Goal: Task Accomplishment & Management: Manage account settings

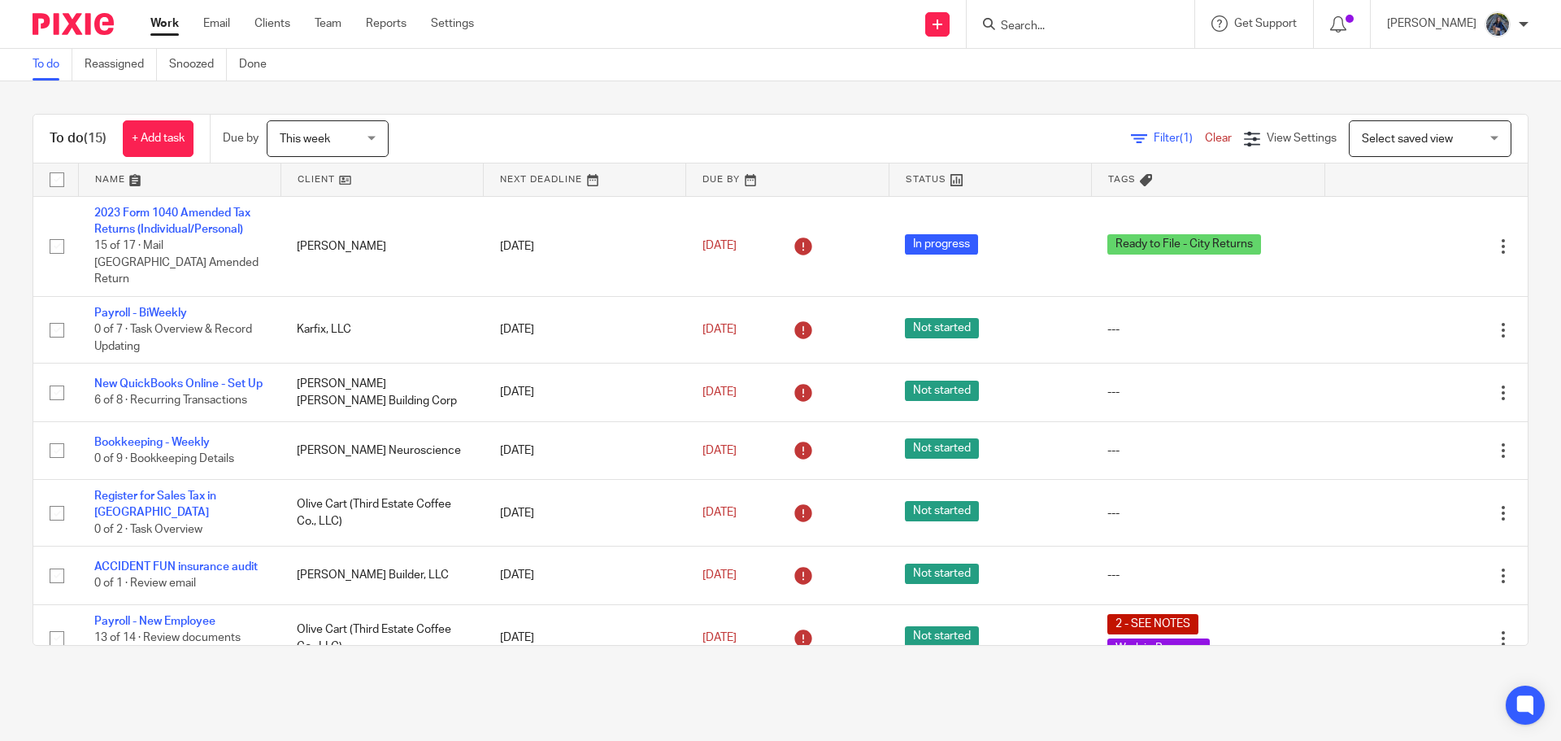
scroll to position [407, 0]
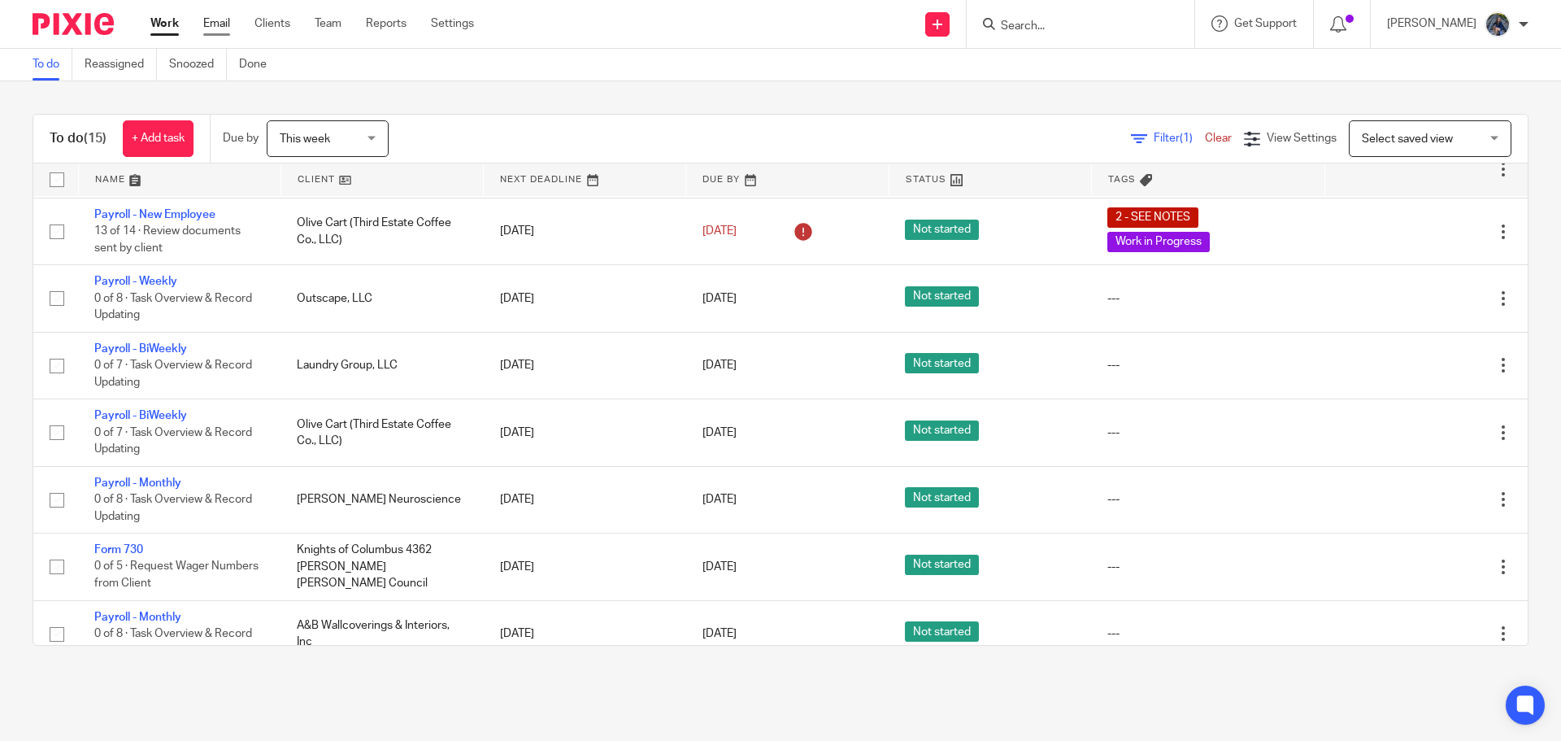
click at [210, 24] on link "Email" at bounding box center [216, 23] width 27 height 16
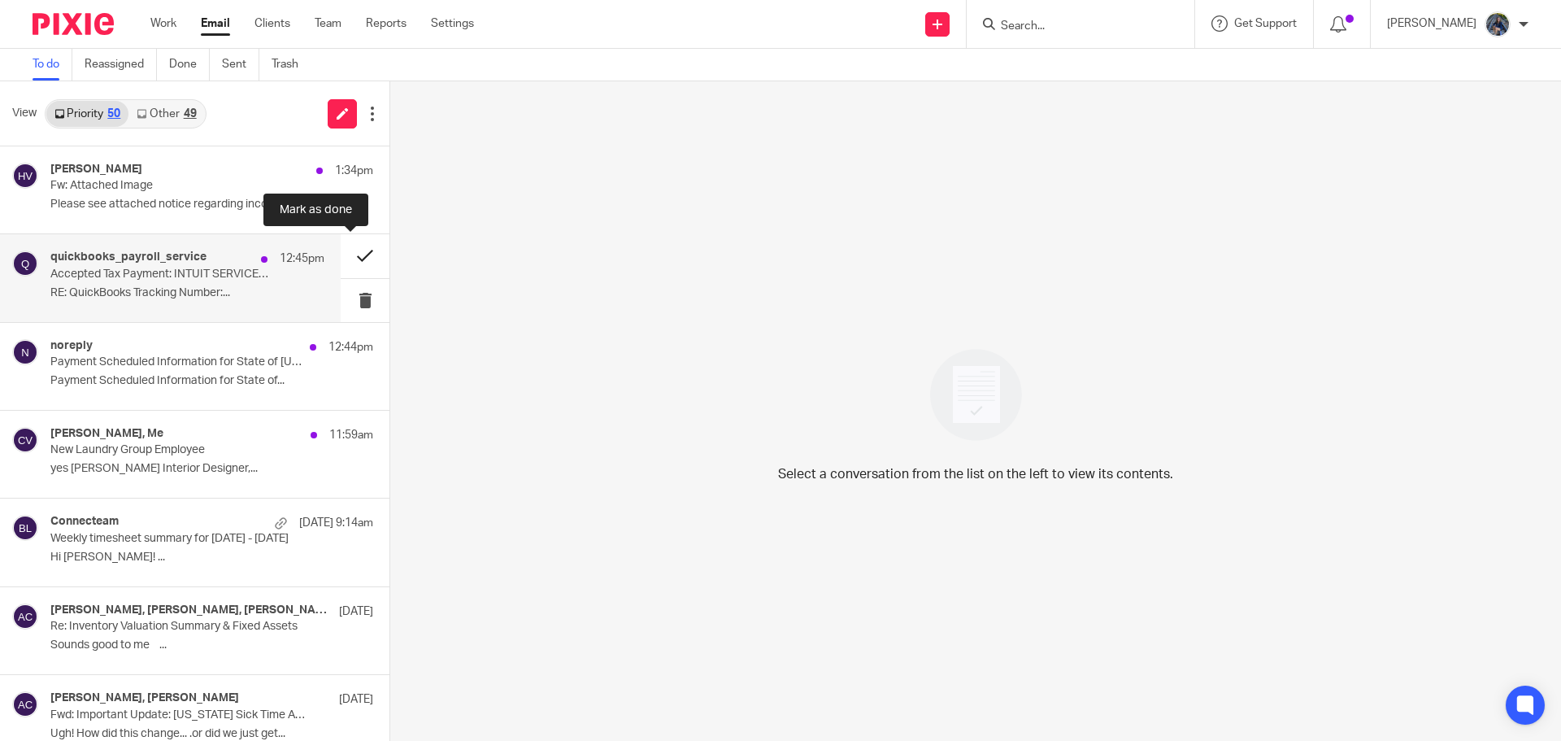
click at [349, 261] on button at bounding box center [365, 255] width 49 height 43
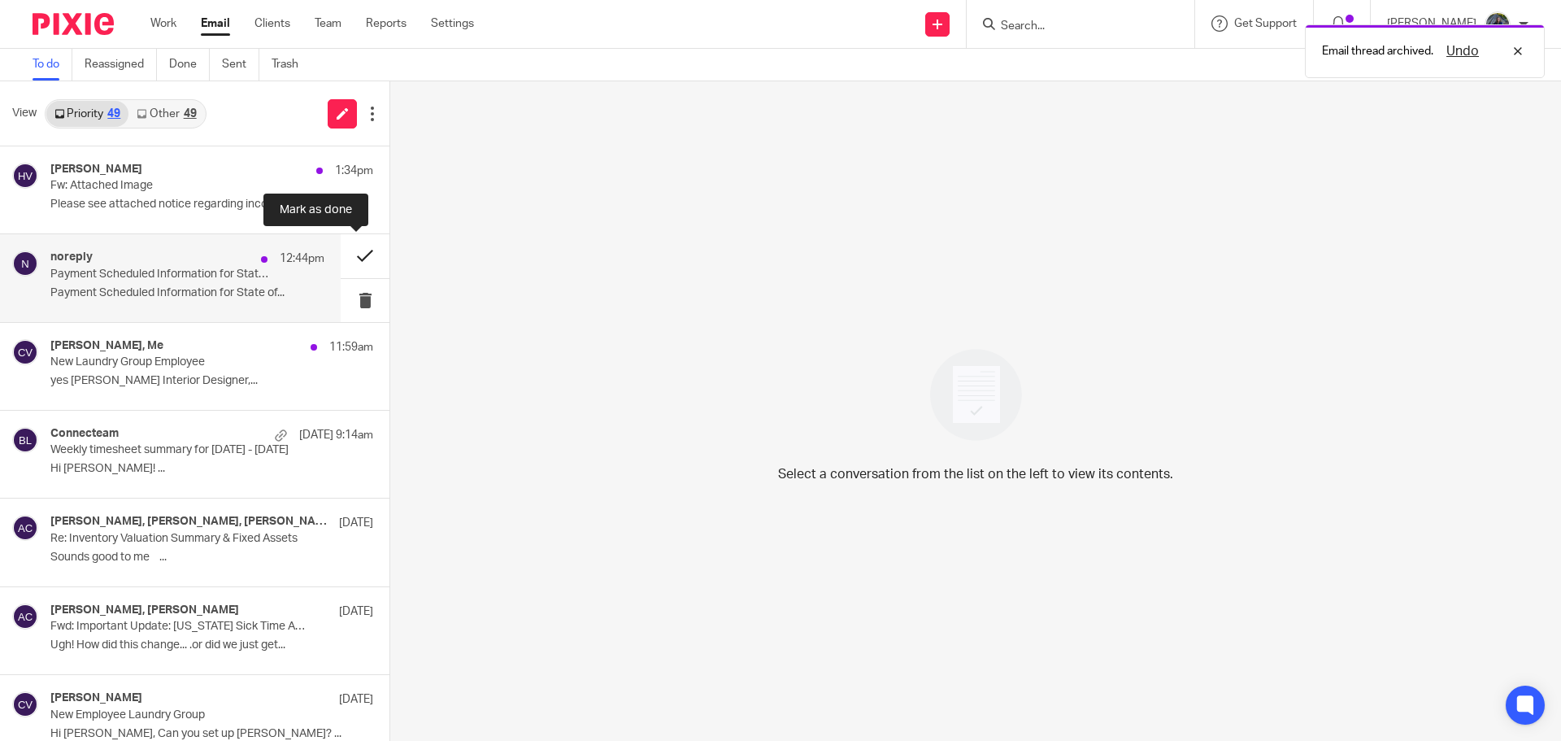
click at [349, 258] on button at bounding box center [365, 255] width 49 height 43
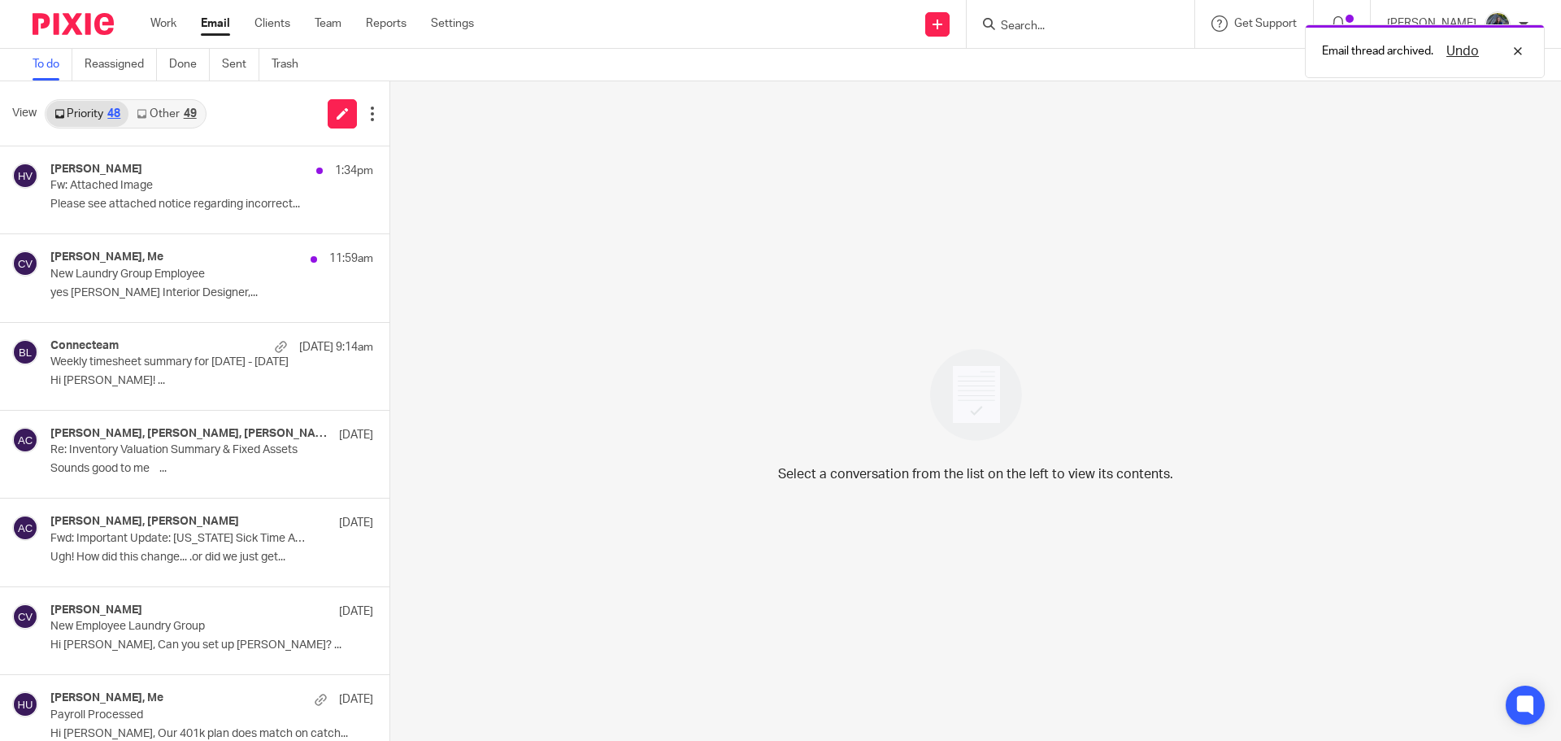
click at [159, 109] on link "Other 49" at bounding box center [166, 114] width 76 height 26
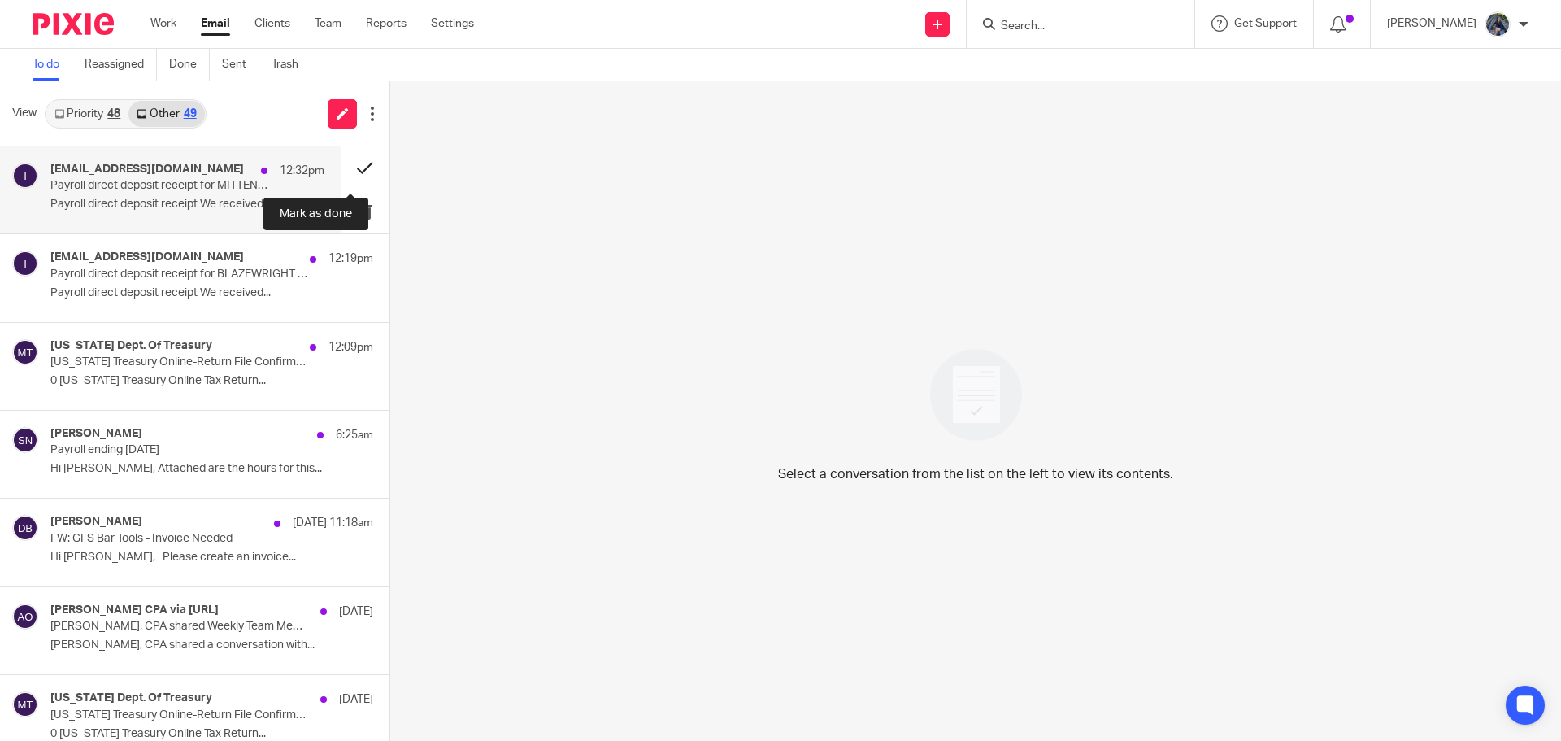
click at [341, 168] on button at bounding box center [365, 167] width 49 height 43
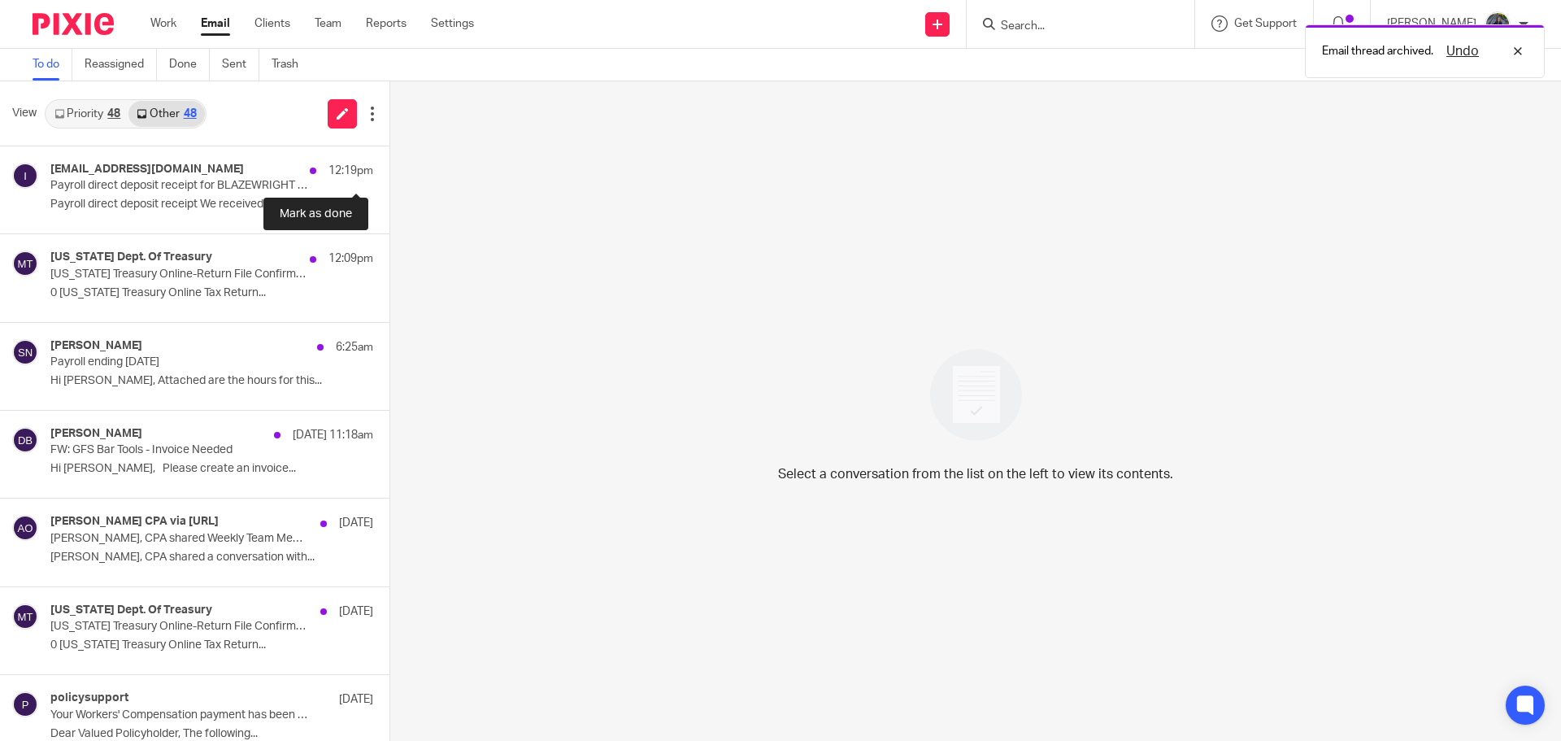
click at [390, 168] on button at bounding box center [396, 167] width 13 height 43
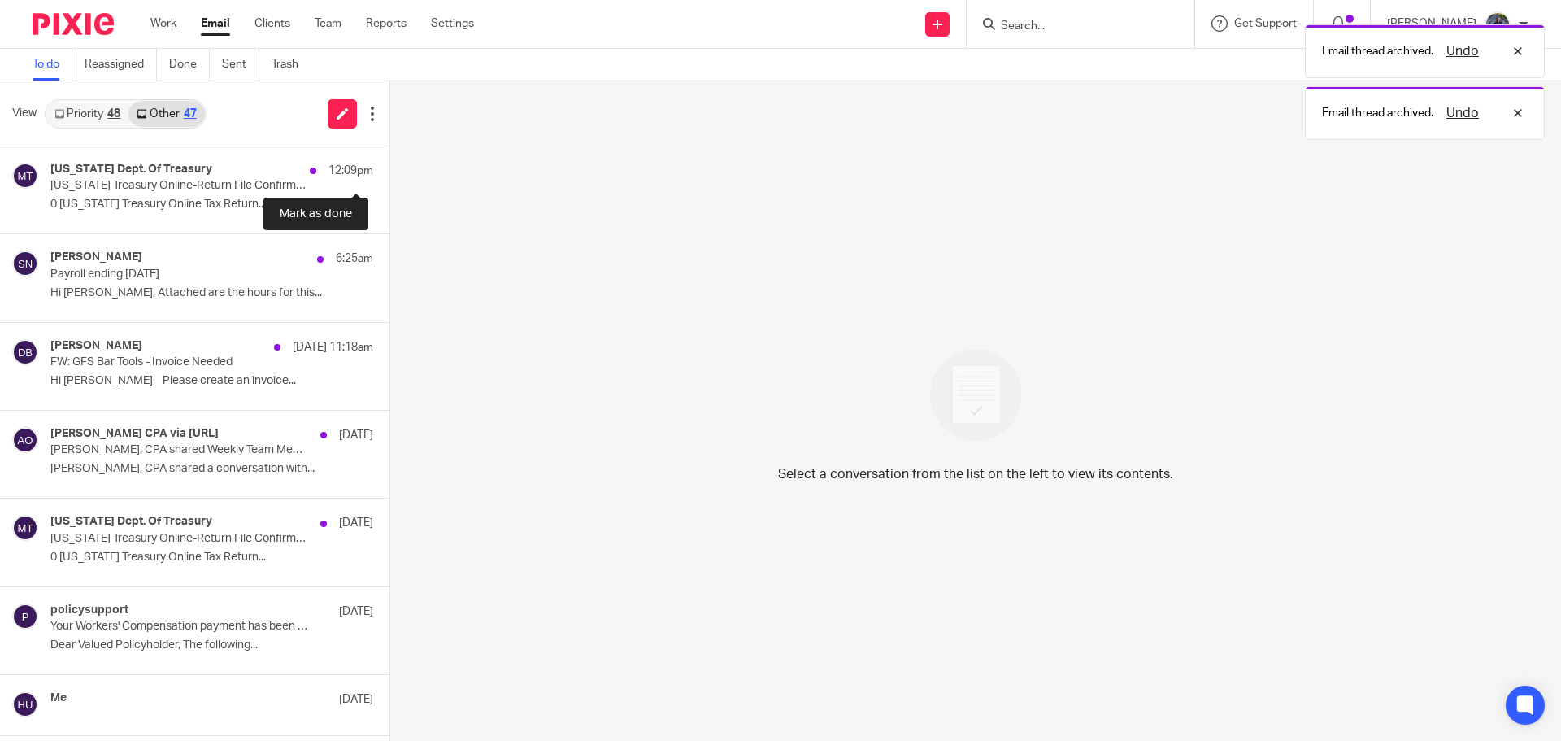
click at [390, 168] on button at bounding box center [396, 167] width 13 height 43
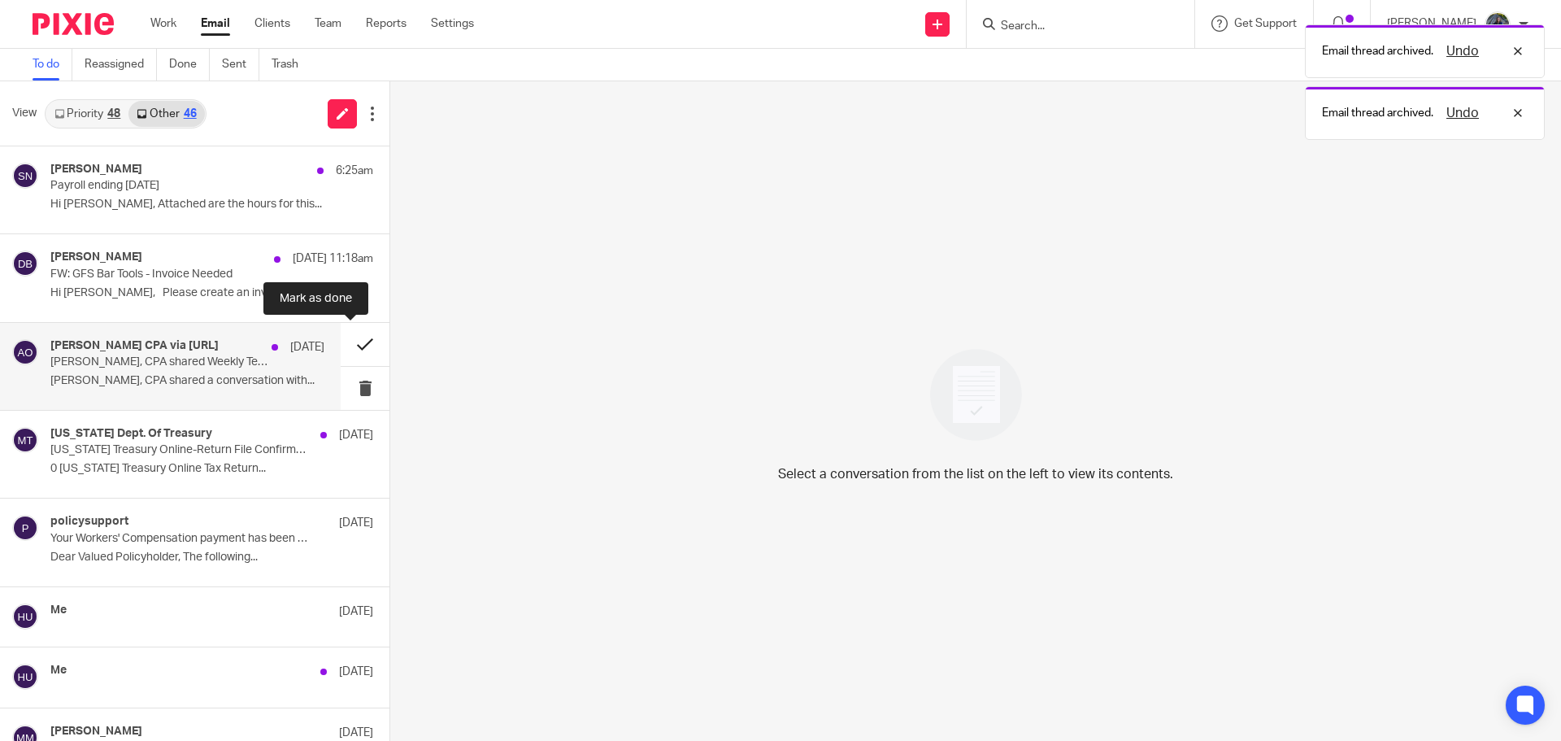
click at [341, 348] on button at bounding box center [365, 344] width 49 height 43
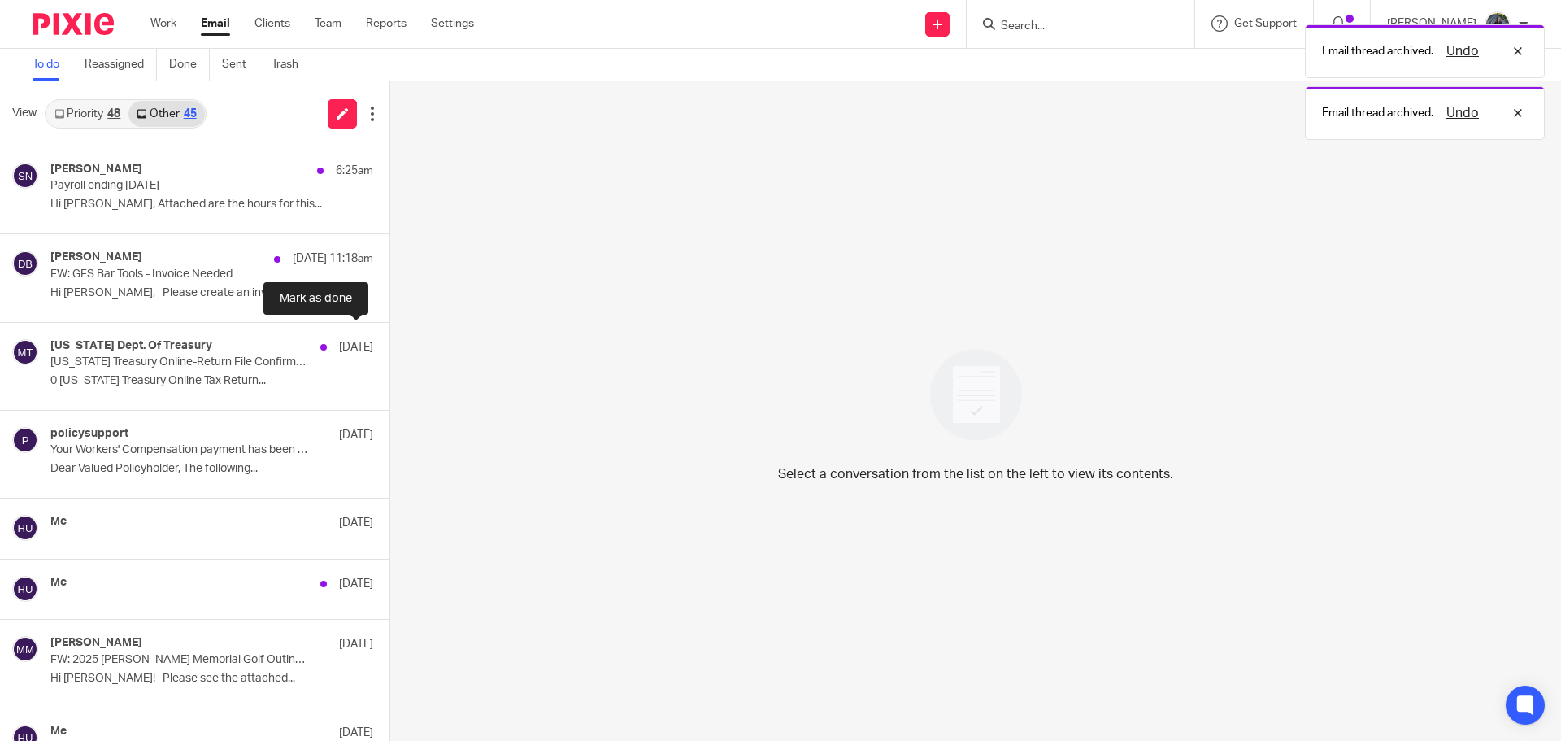
click at [390, 348] on button at bounding box center [396, 344] width 13 height 43
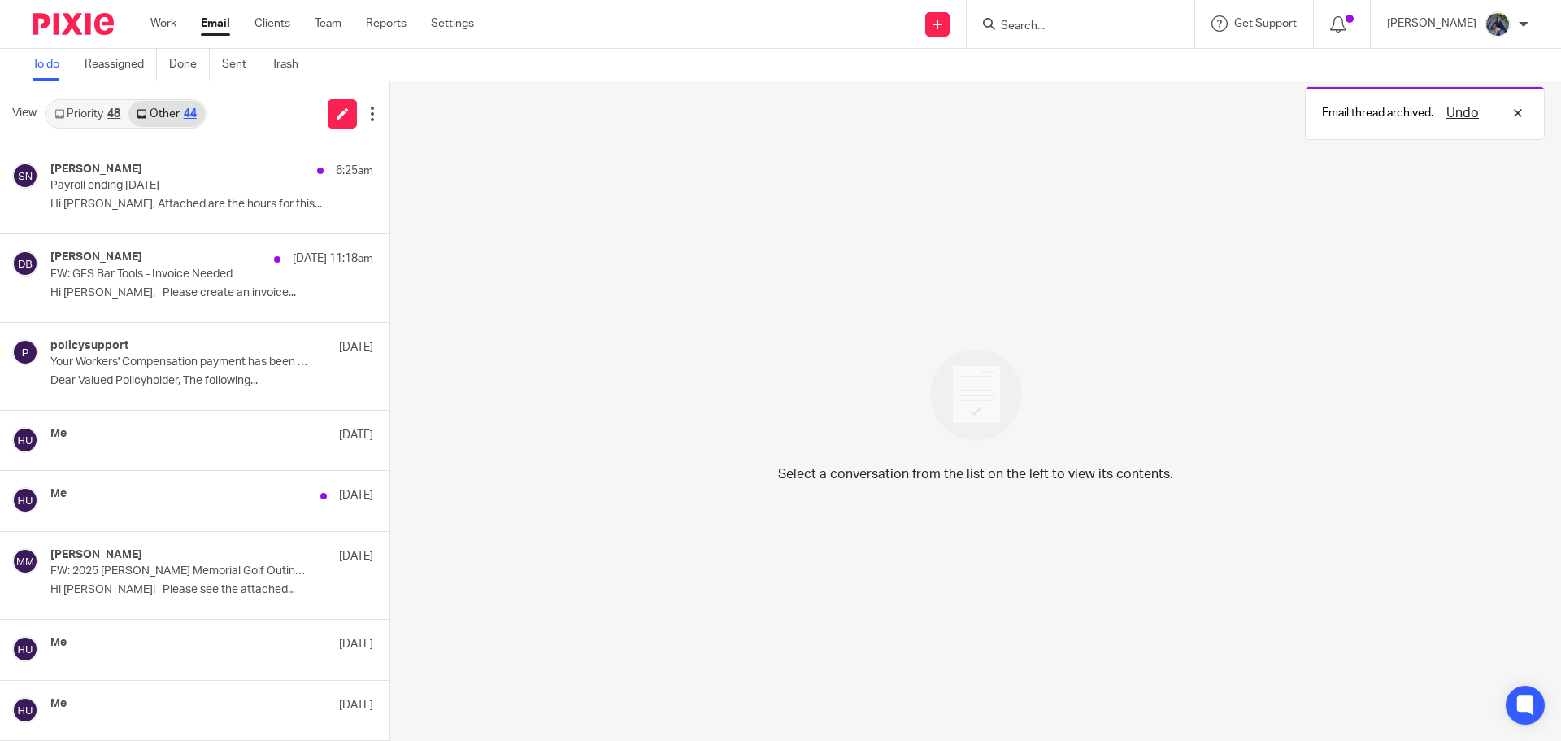
click at [78, 102] on link "Priority 48" at bounding box center [87, 114] width 82 height 26
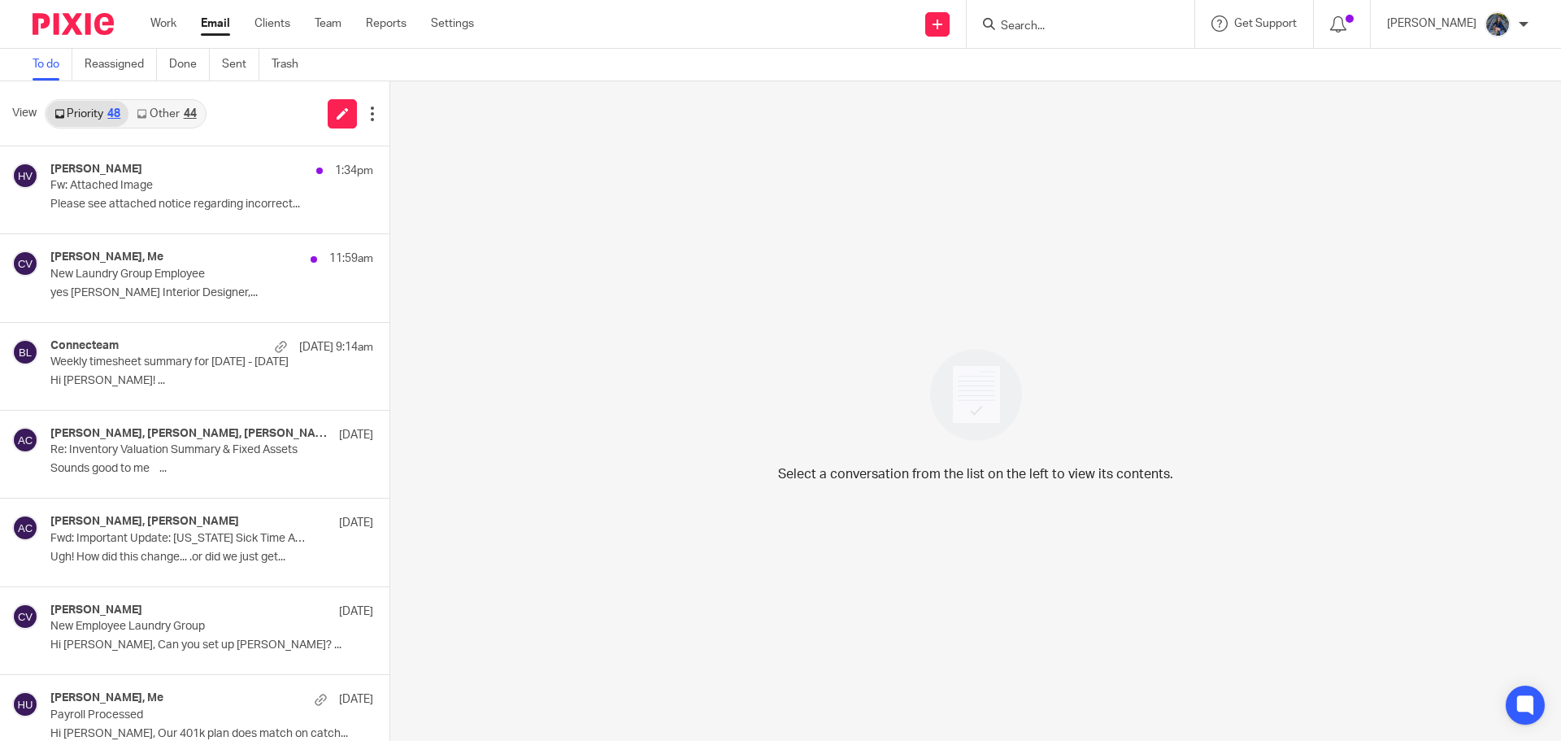
click at [164, 109] on link "Other 44" at bounding box center [166, 114] width 76 height 26
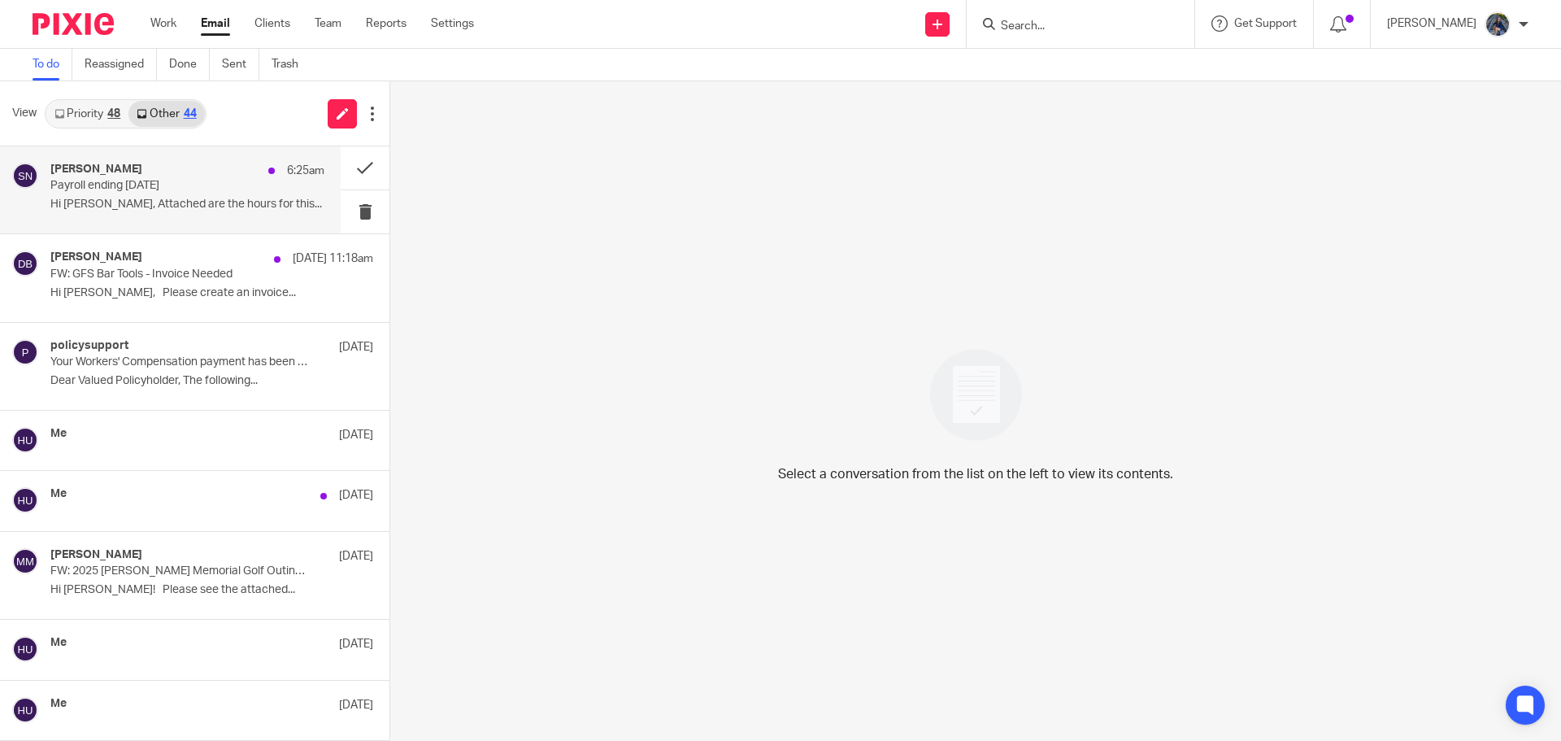
click at [97, 197] on div "Sasa Nikolic 6:25am Payroll ending 09/20/2025 Hi Holly, Attached are the hours …" at bounding box center [187, 190] width 274 height 54
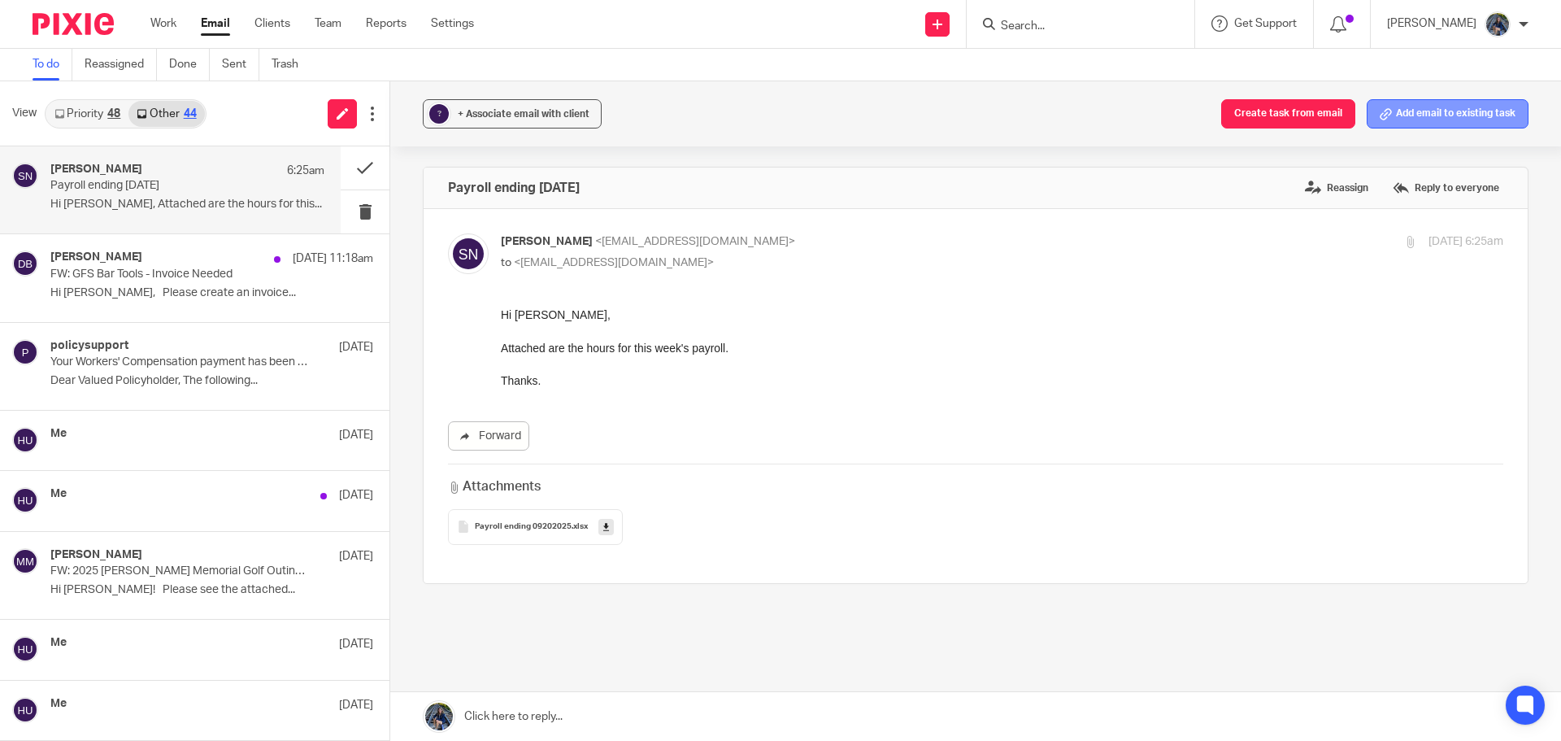
click at [1386, 114] on button "Add email to existing task" at bounding box center [1448, 113] width 162 height 29
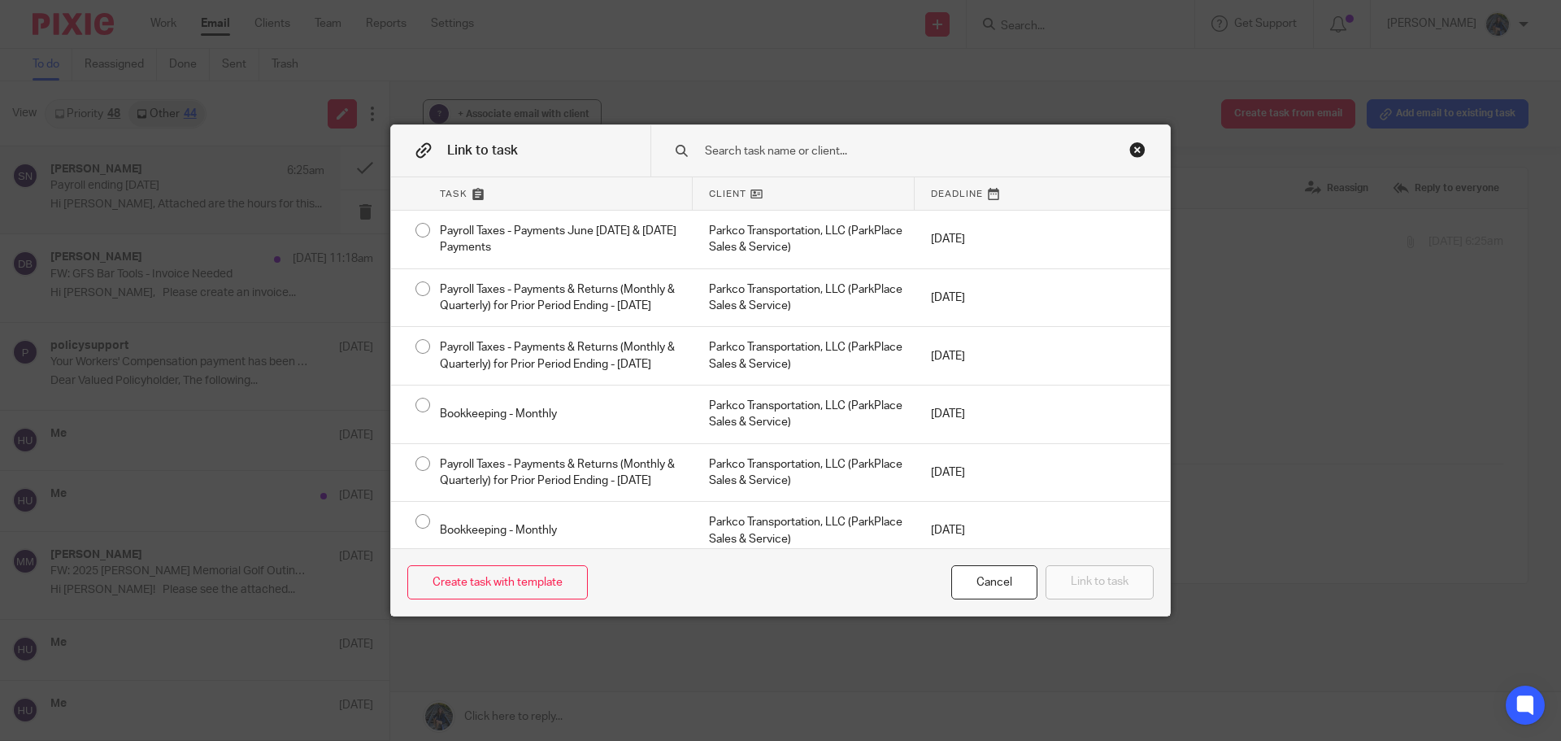
click at [782, 150] on input "text" at bounding box center [898, 151] width 391 height 18
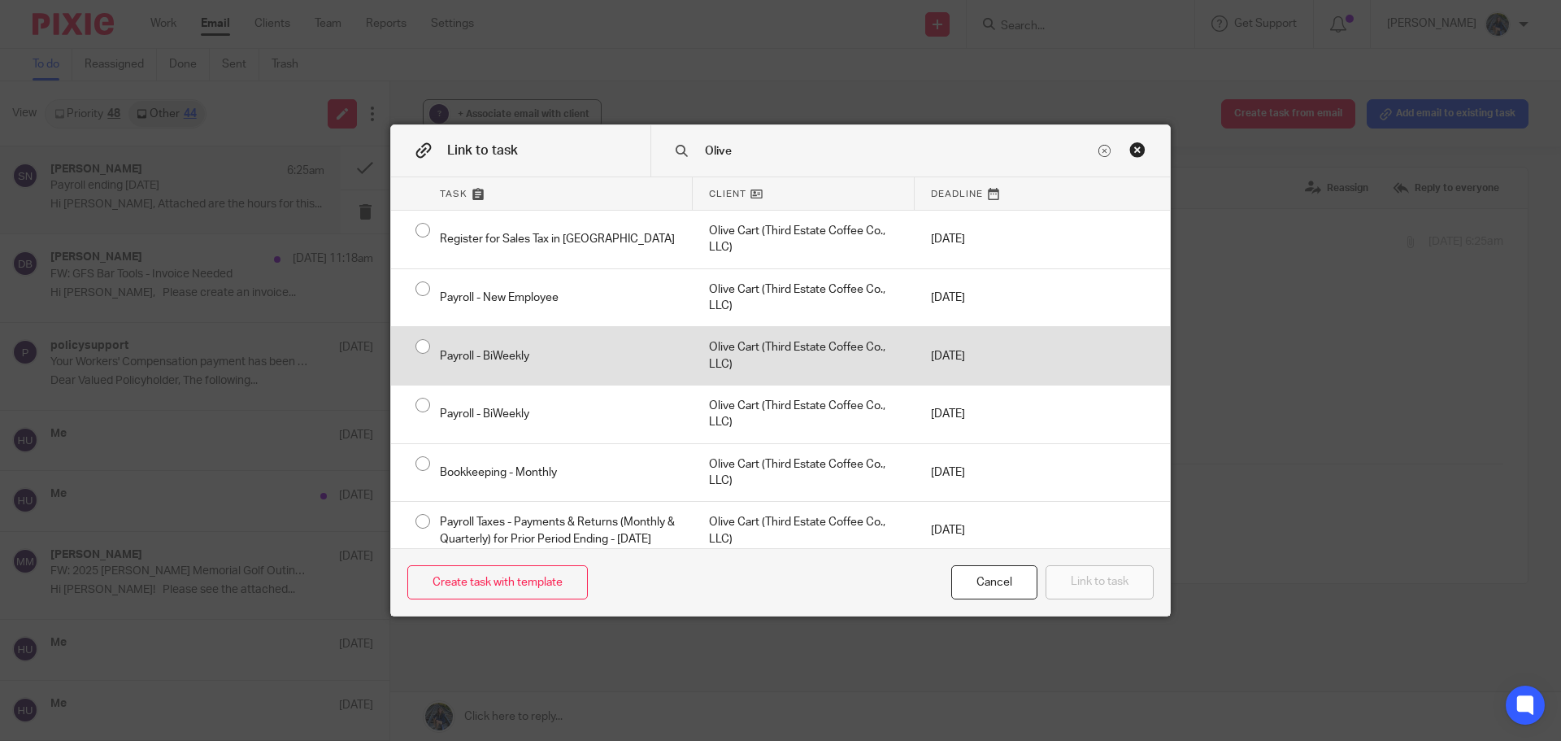
type input "Olive"
click at [725, 352] on div "Olive Cart (Third Estate Coffee Co., LLC)" at bounding box center [804, 356] width 222 height 58
radio input "true"
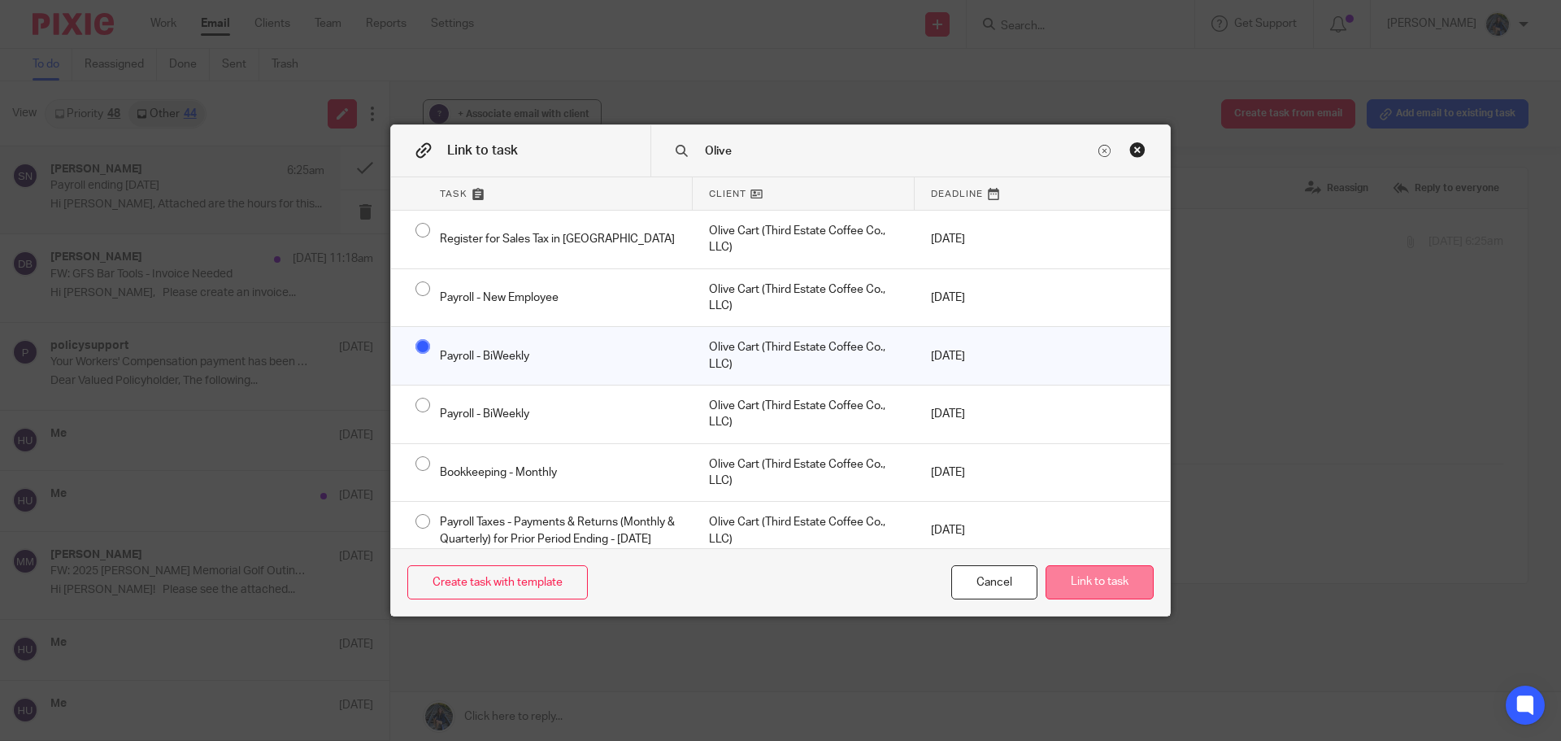
click at [1064, 589] on button "Link to task" at bounding box center [1100, 582] width 108 height 35
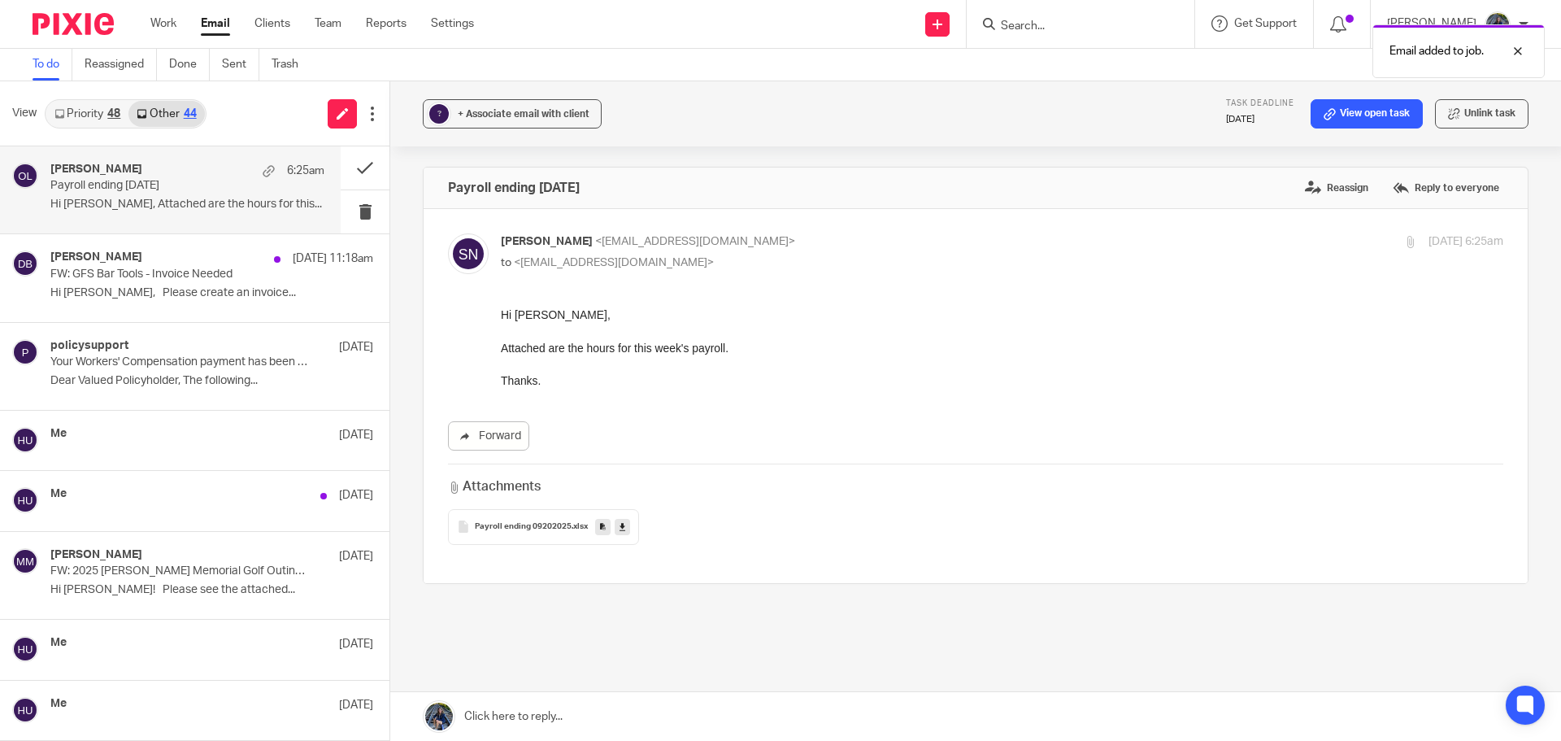
click at [621, 525] on icon at bounding box center [623, 526] width 6 height 12
click at [1358, 103] on link "View open task" at bounding box center [1367, 113] width 112 height 29
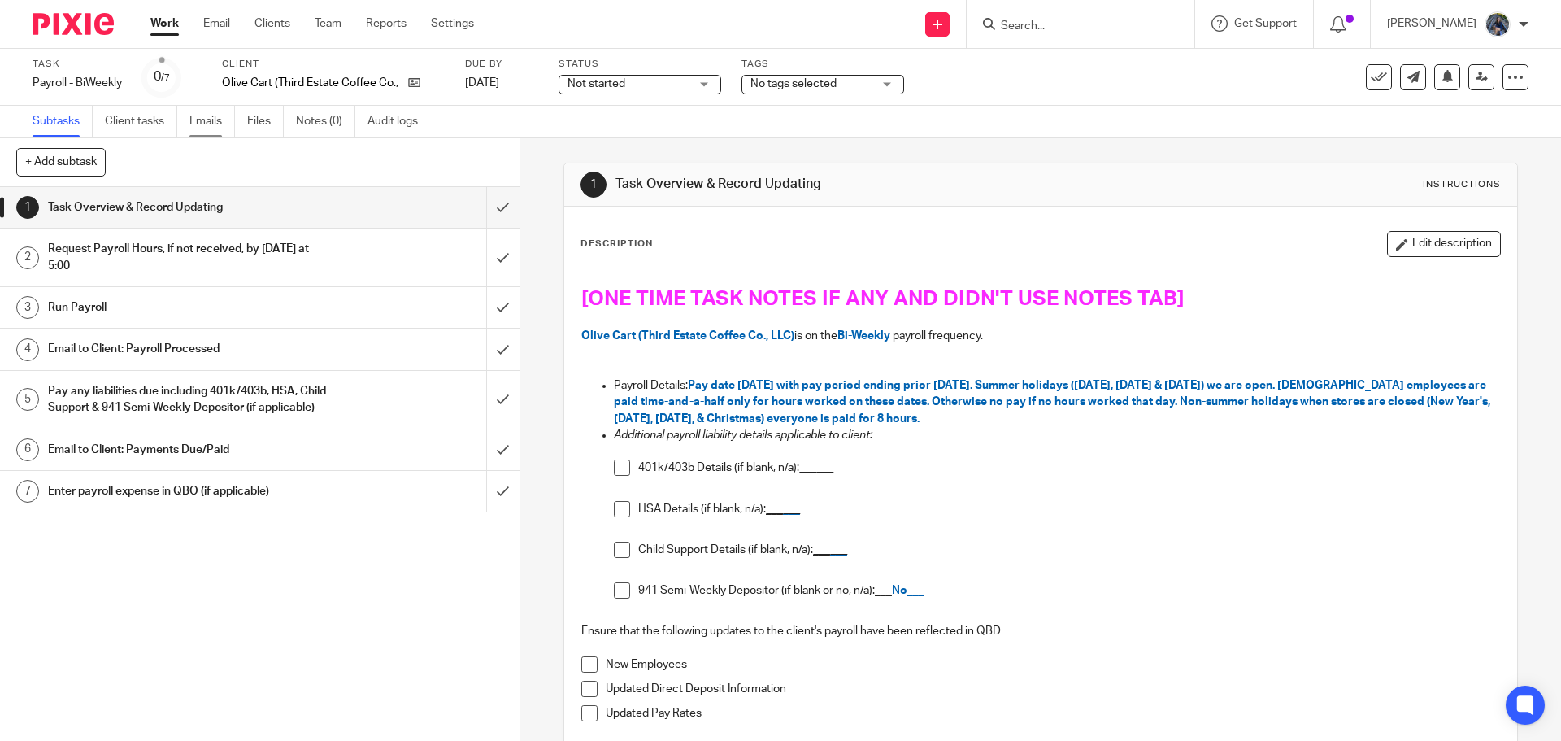
click at [200, 120] on link "Emails" at bounding box center [212, 122] width 46 height 32
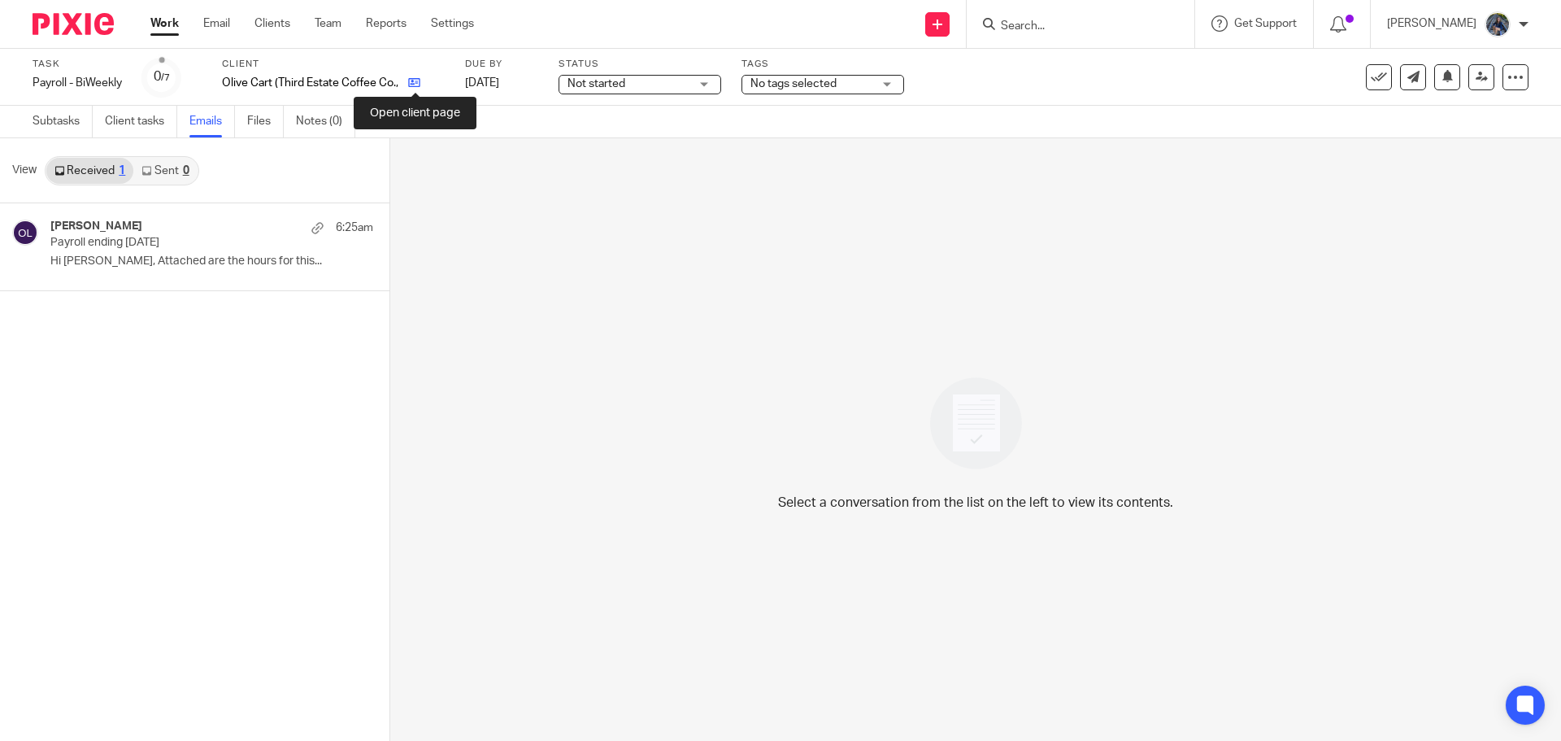
click at [411, 85] on icon at bounding box center [414, 82] width 12 height 12
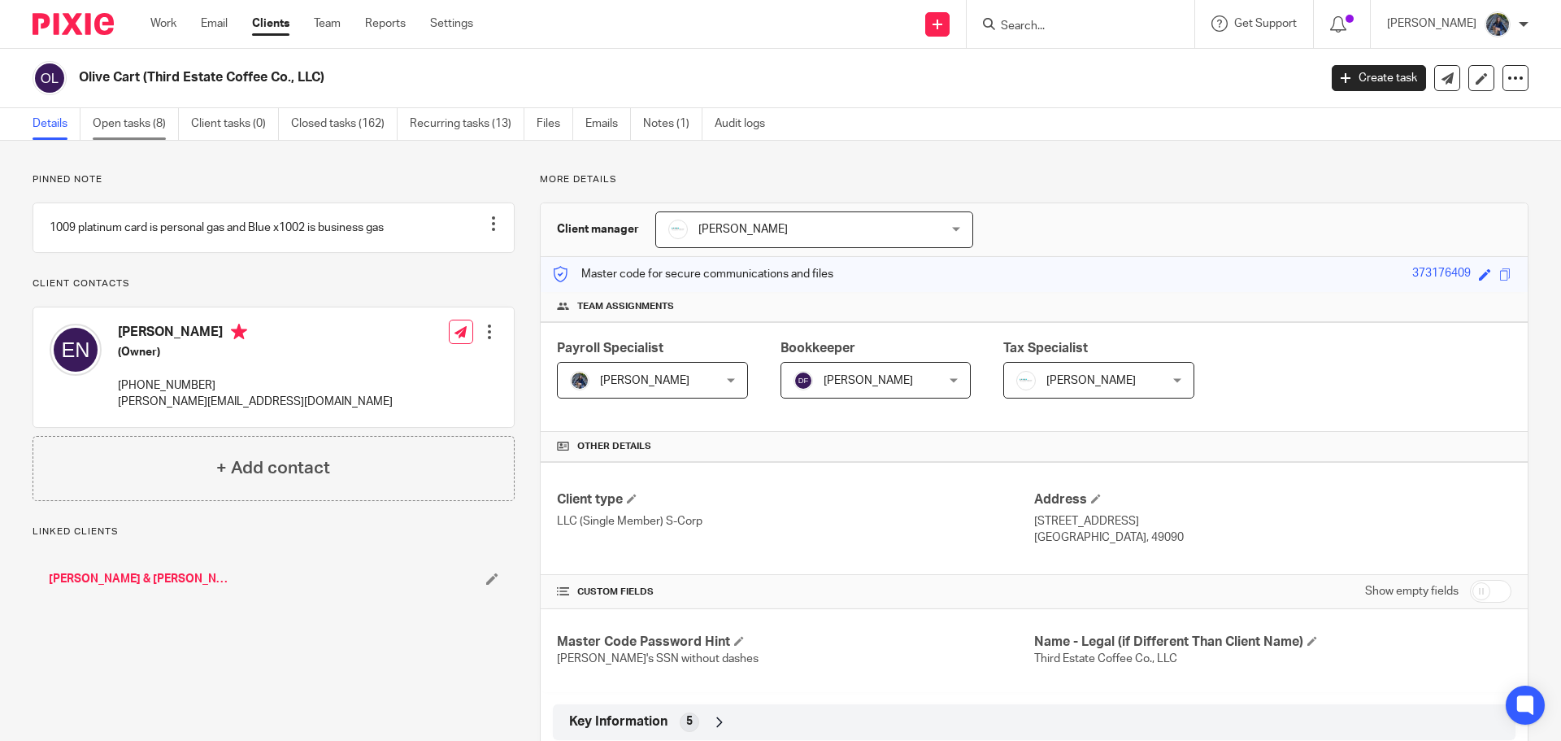
click at [111, 122] on link "Open tasks (8)" at bounding box center [136, 124] width 86 height 32
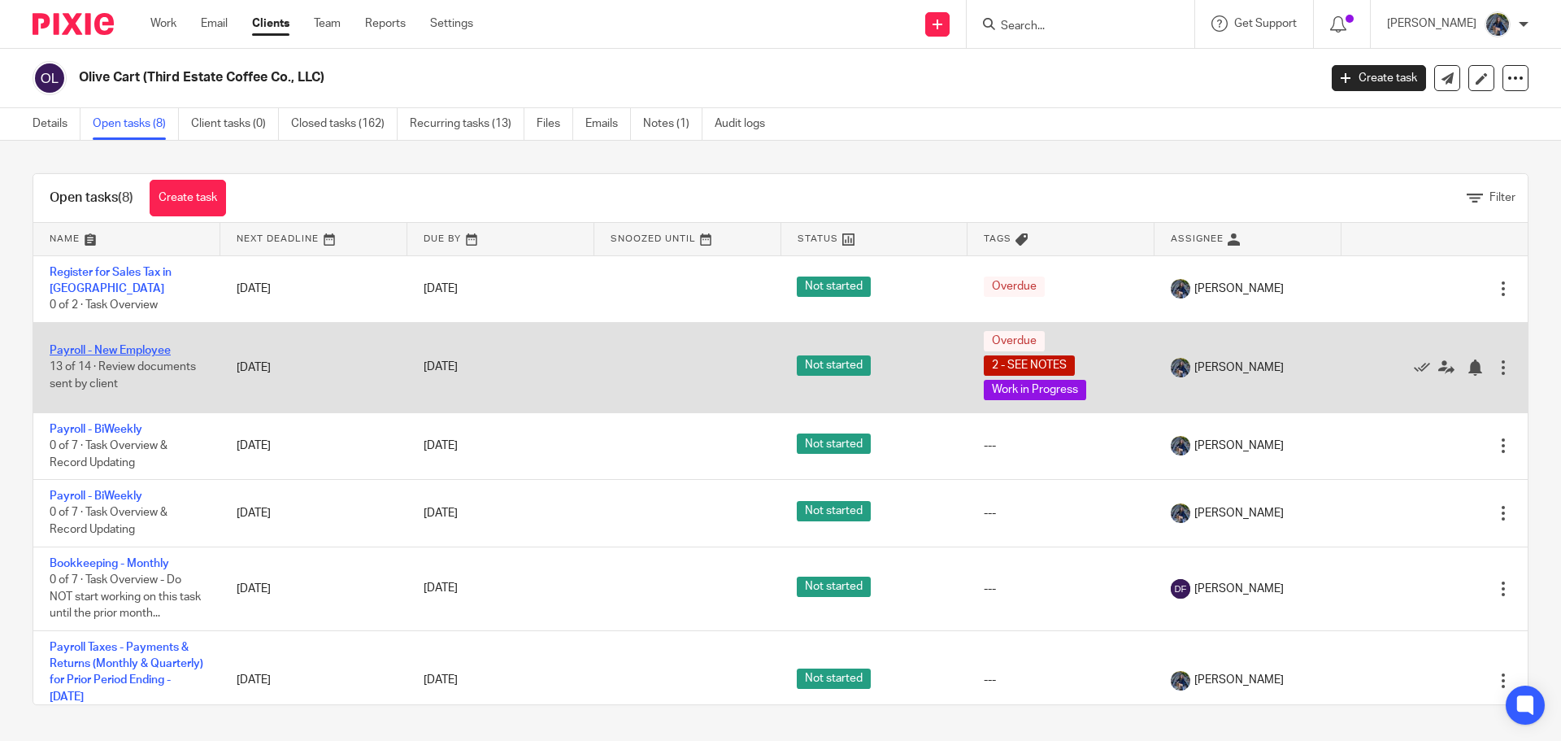
click at [110, 345] on link "Payroll - New Employee" at bounding box center [110, 350] width 121 height 11
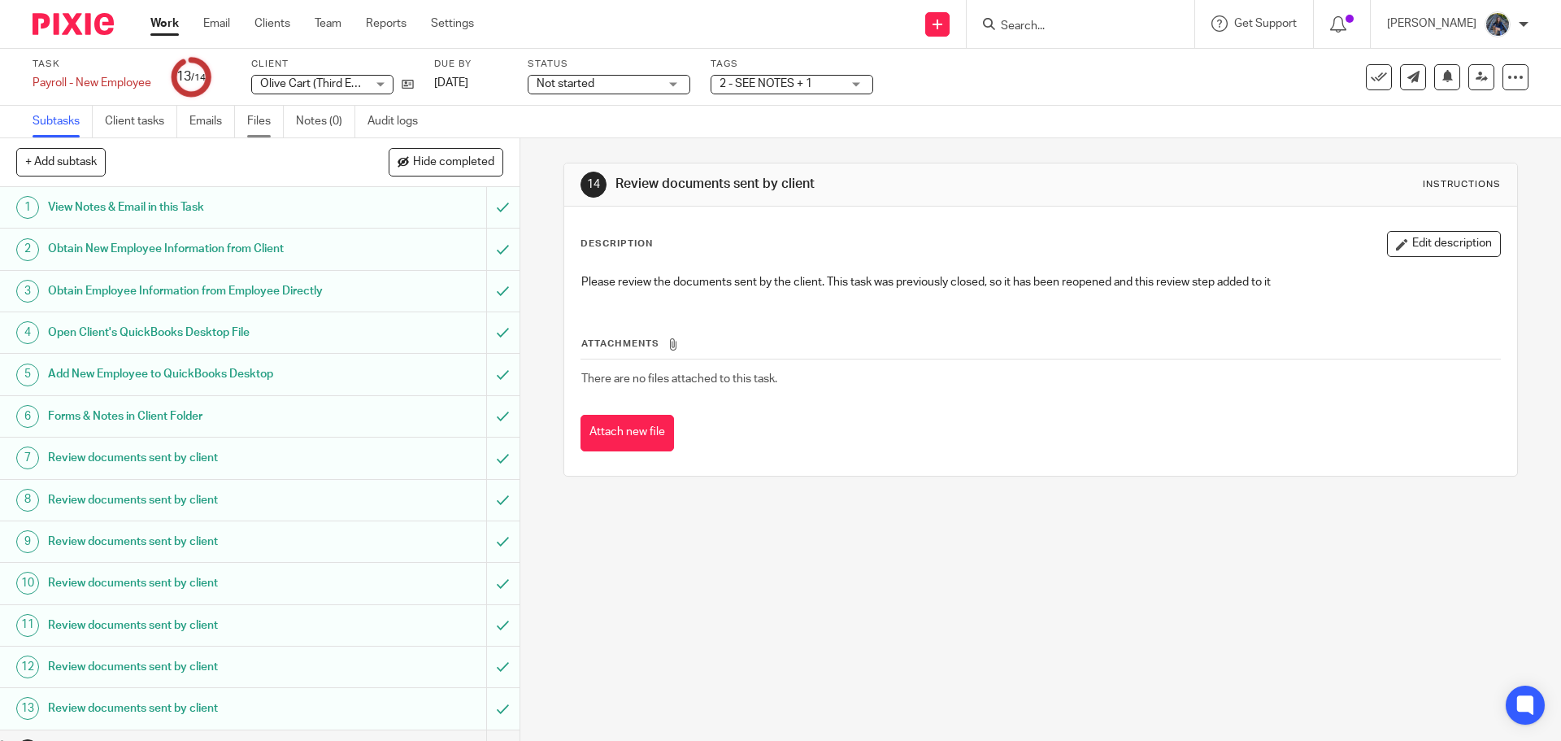
click at [263, 119] on link "Files" at bounding box center [265, 122] width 37 height 32
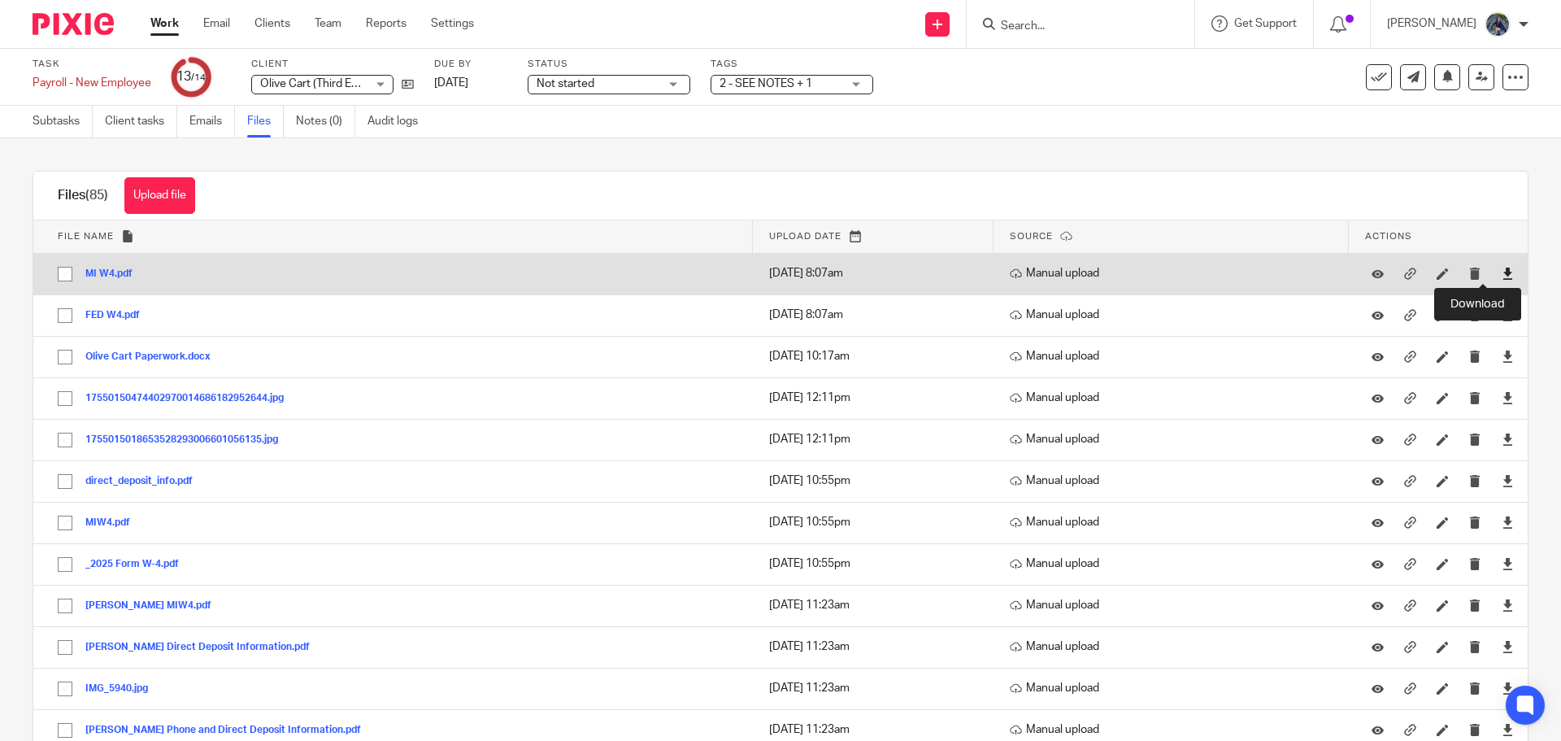
click at [1502, 272] on icon at bounding box center [1508, 274] width 12 height 12
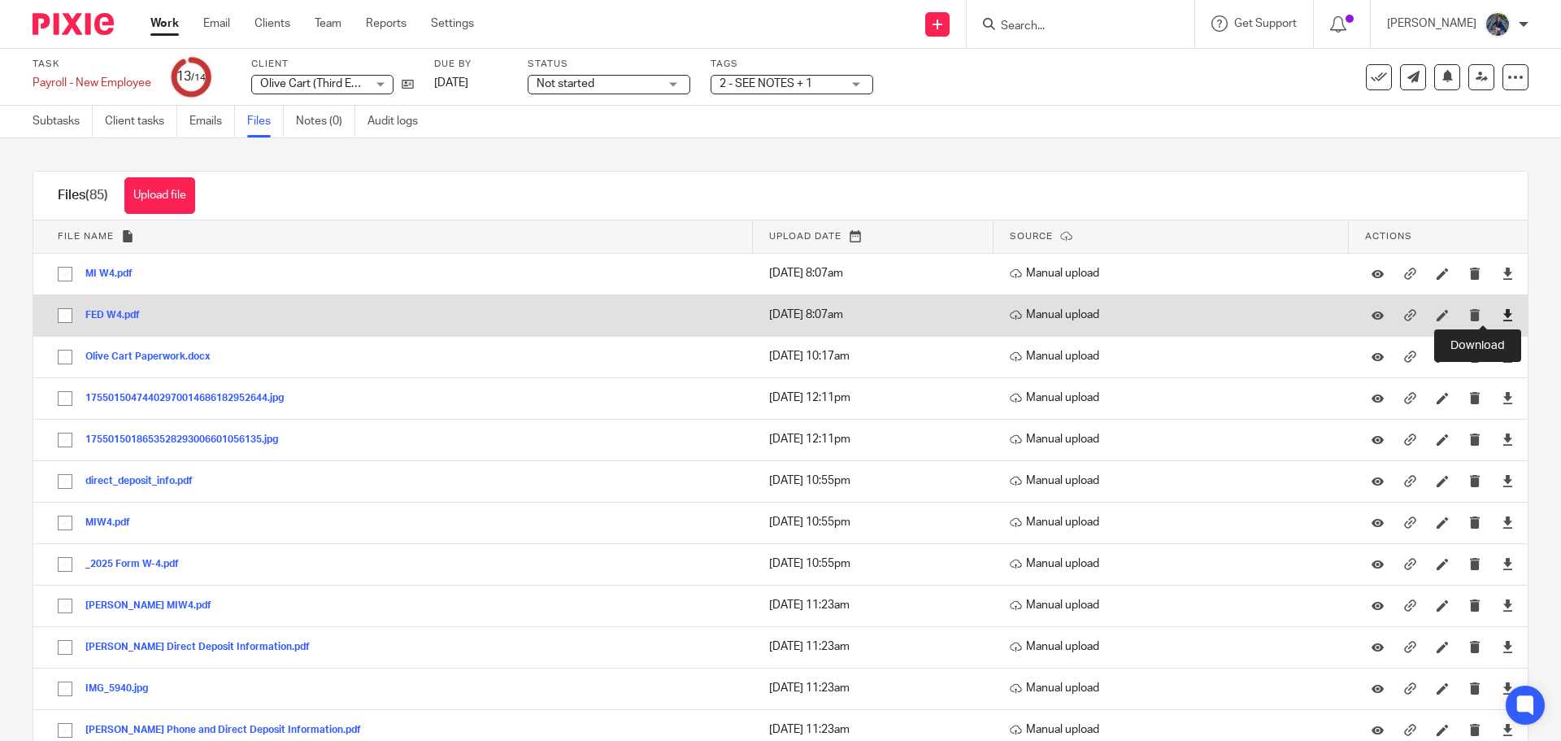
click at [1502, 317] on icon at bounding box center [1508, 315] width 12 height 12
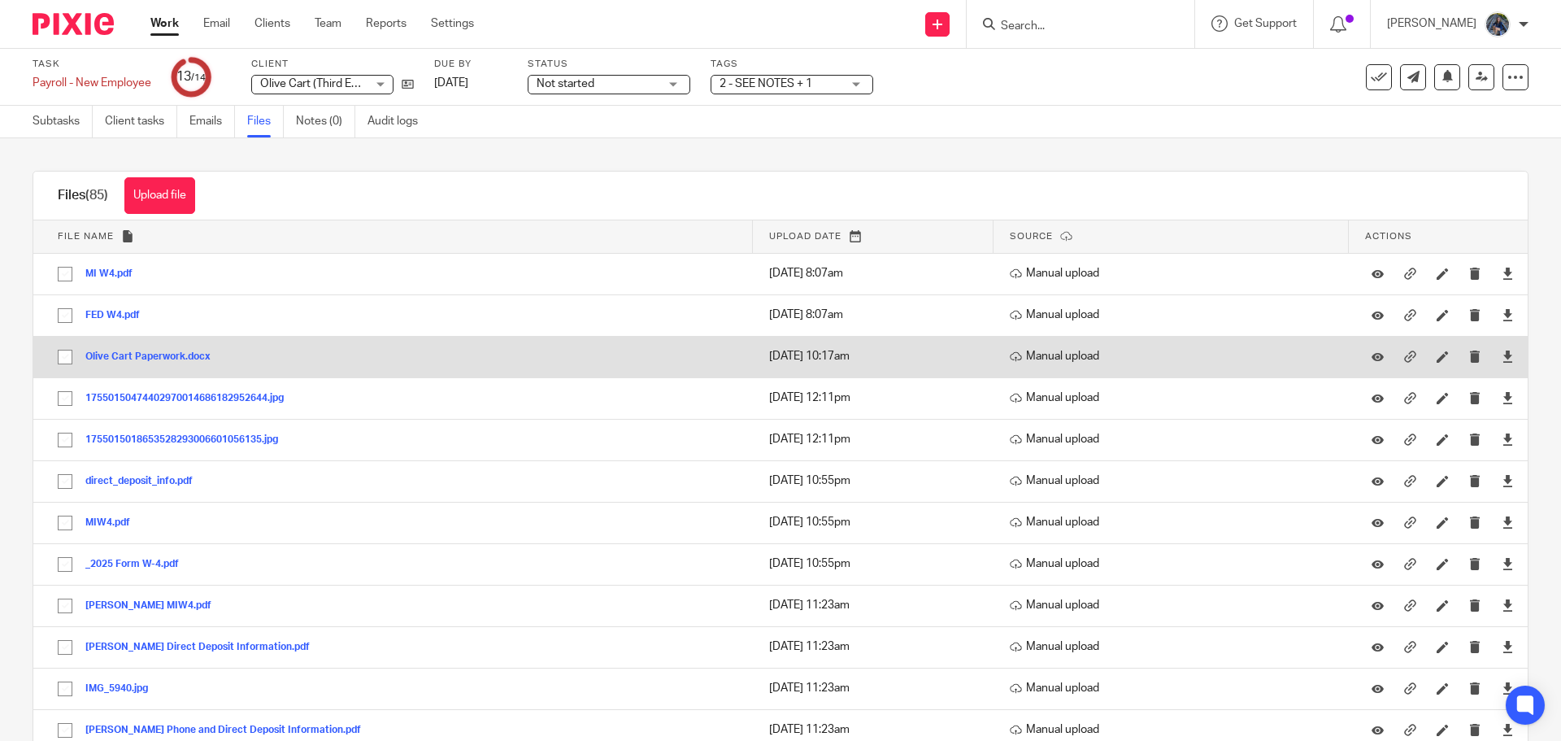
click at [159, 351] on button "Olive Cart Paperwork.docx" at bounding box center [153, 356] width 137 height 11
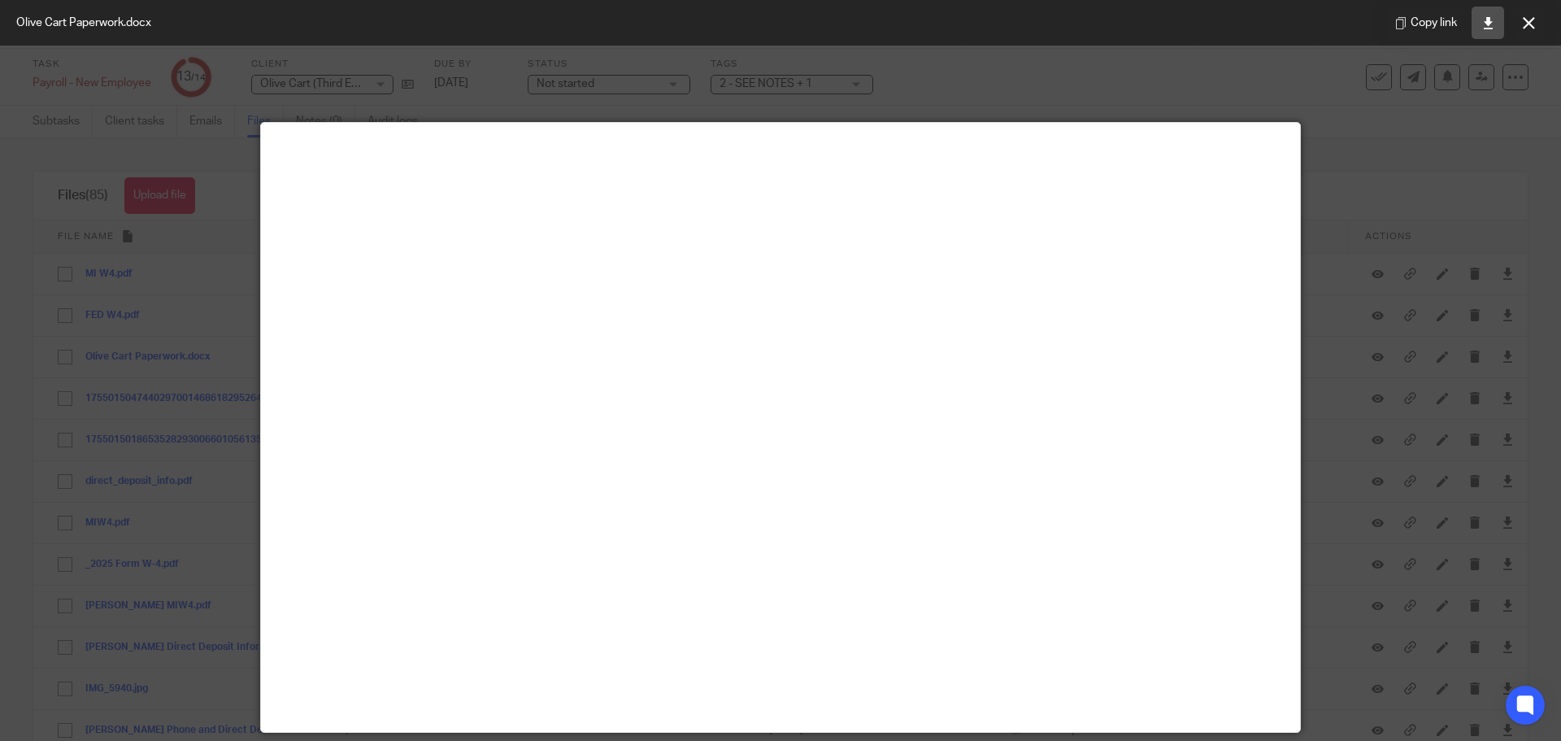
click at [1489, 24] on icon at bounding box center [1489, 23] width 12 height 12
click at [1526, 29] on button at bounding box center [1529, 23] width 33 height 33
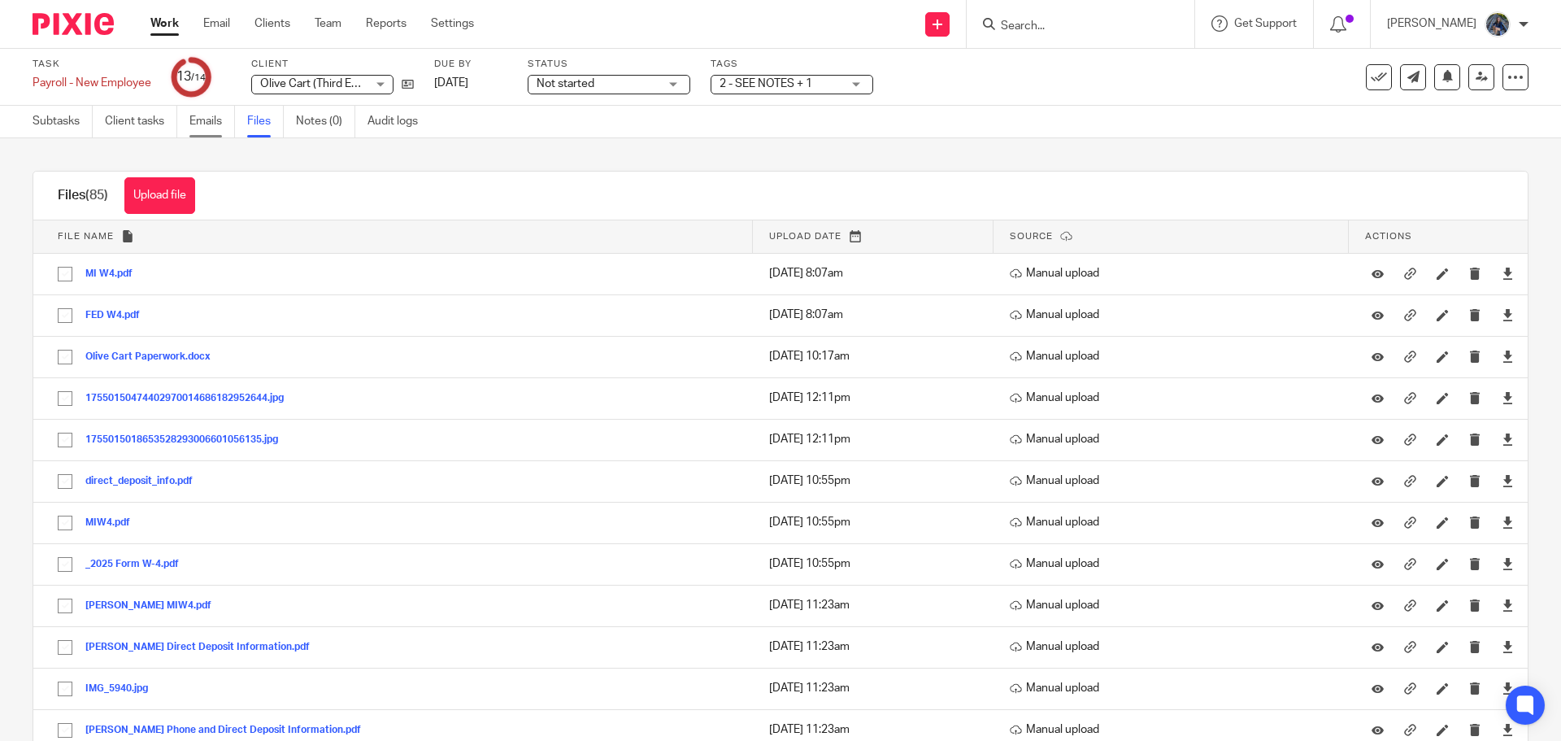
click at [202, 122] on link "Emails" at bounding box center [212, 122] width 46 height 32
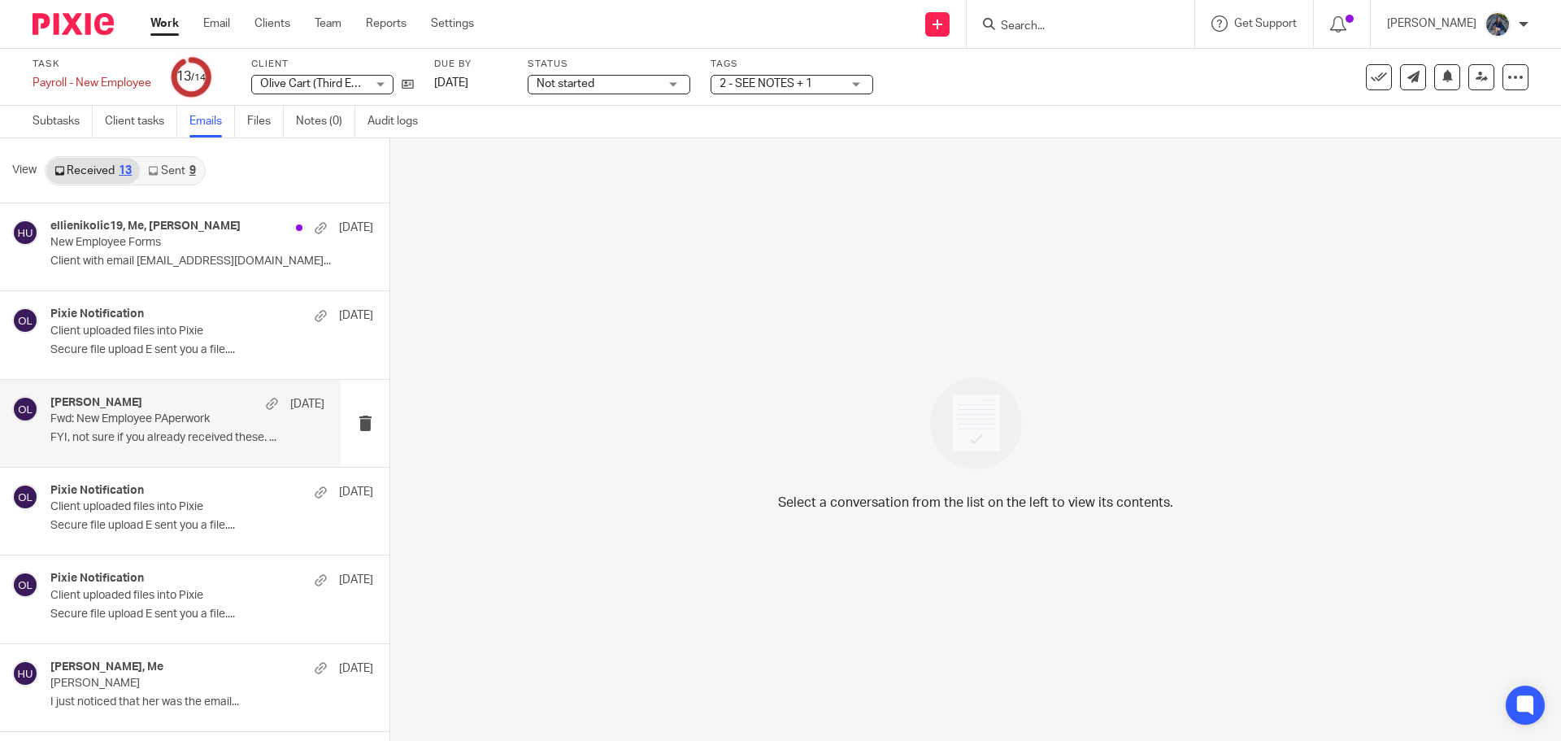
click at [134, 420] on p "Fwd: New Employee PAperwork" at bounding box center [160, 419] width 220 height 14
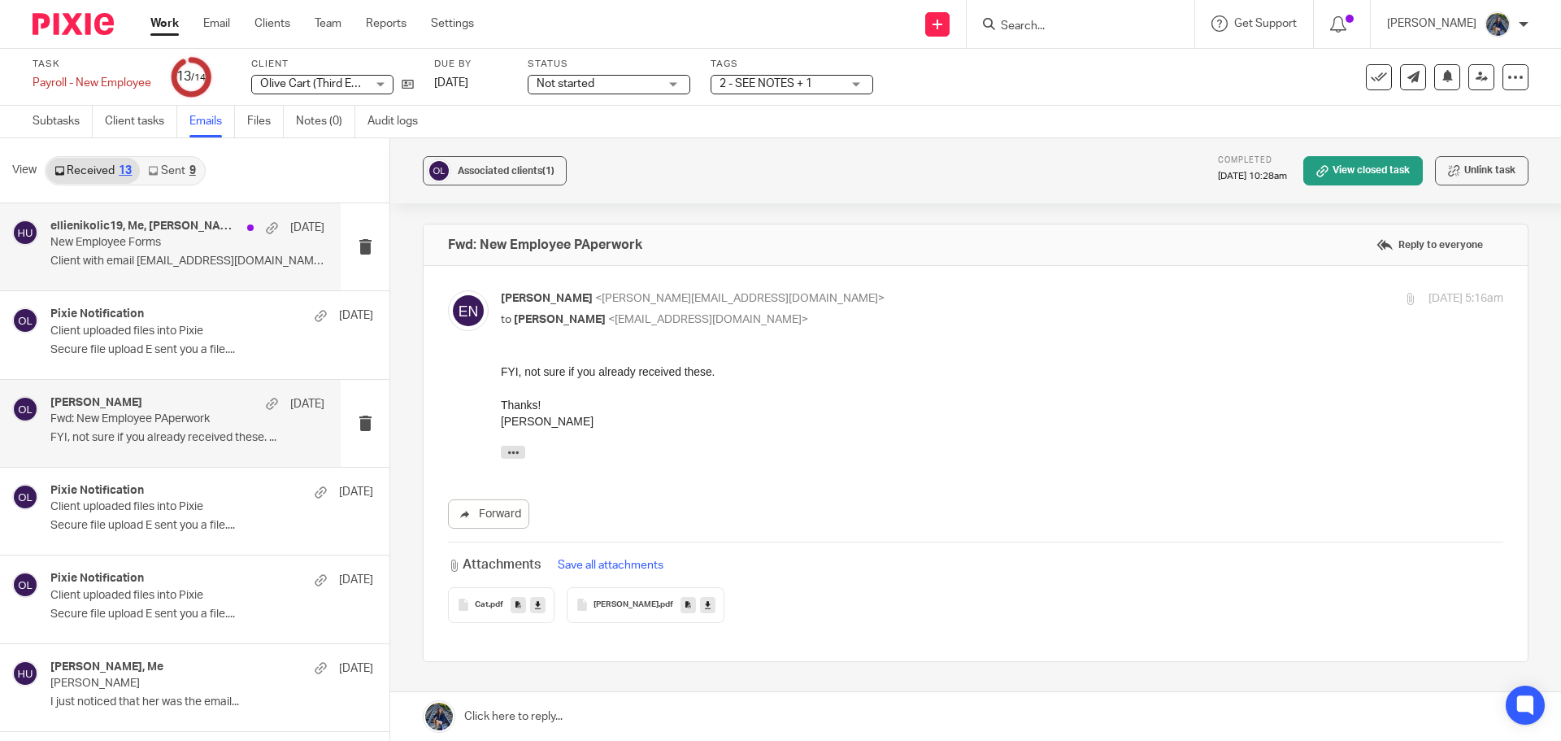
click at [107, 234] on div "ellienikolic19, Me, [PERSON_NAME] [DATE]" at bounding box center [187, 228] width 274 height 16
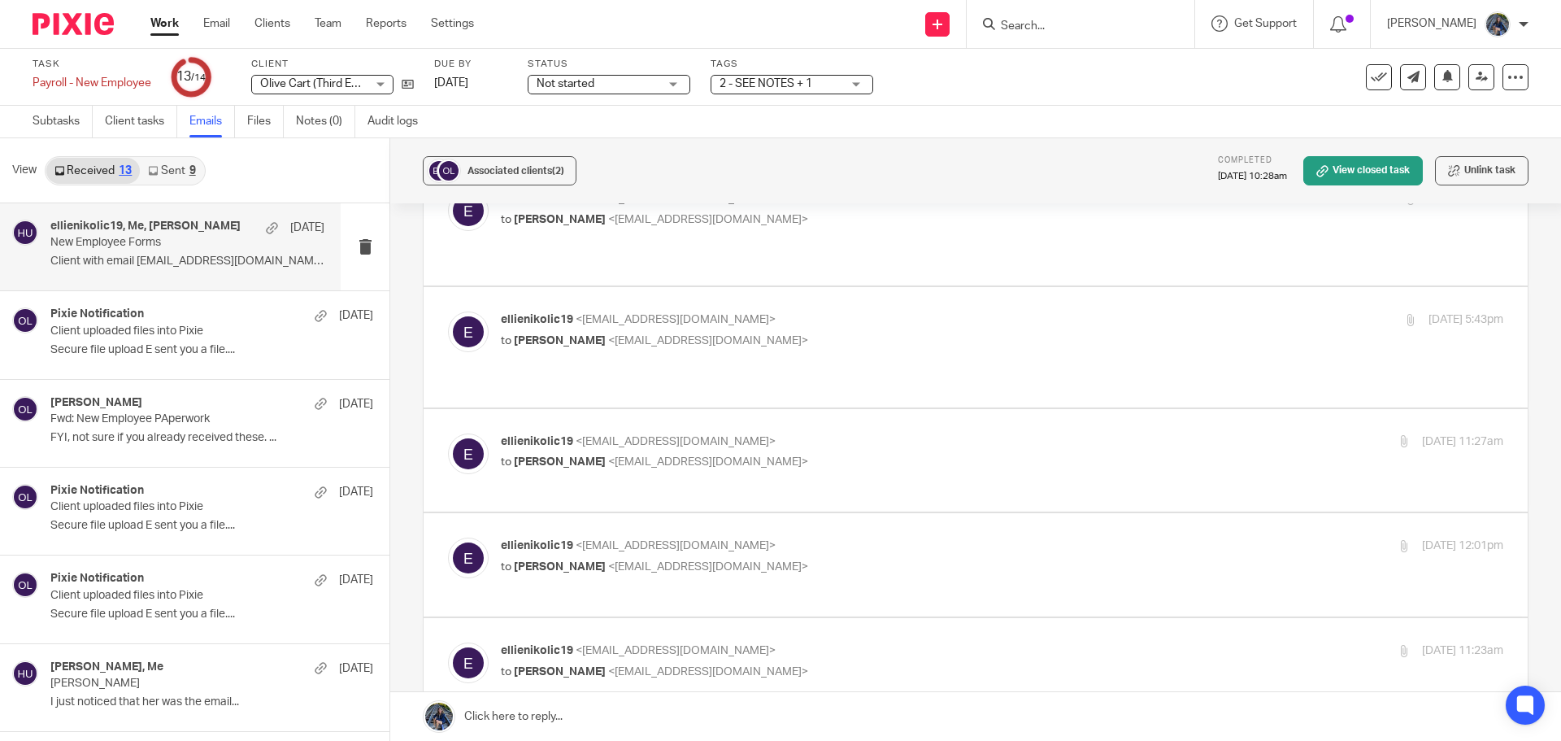
scroll to position [4066, 0]
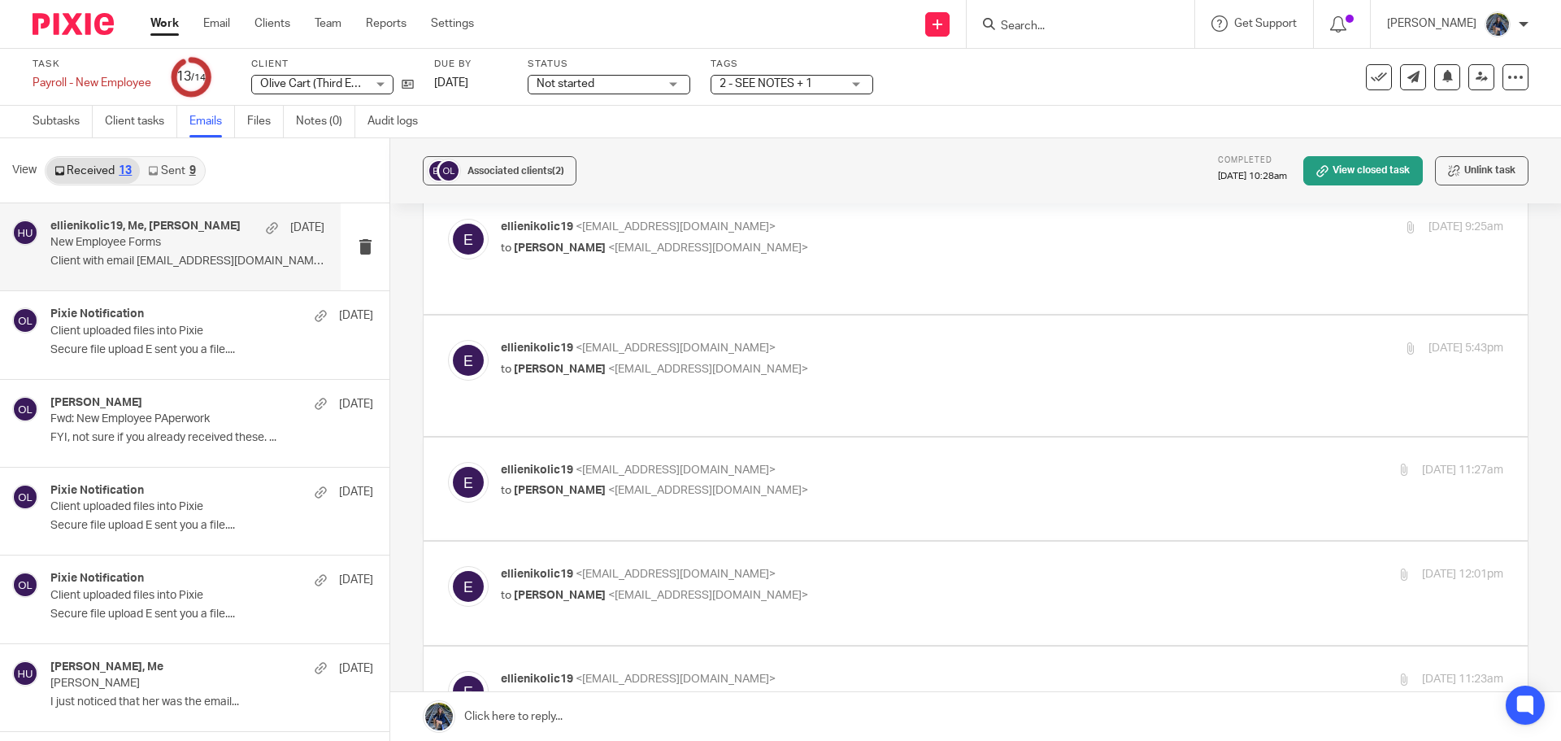
checkbox input "true"
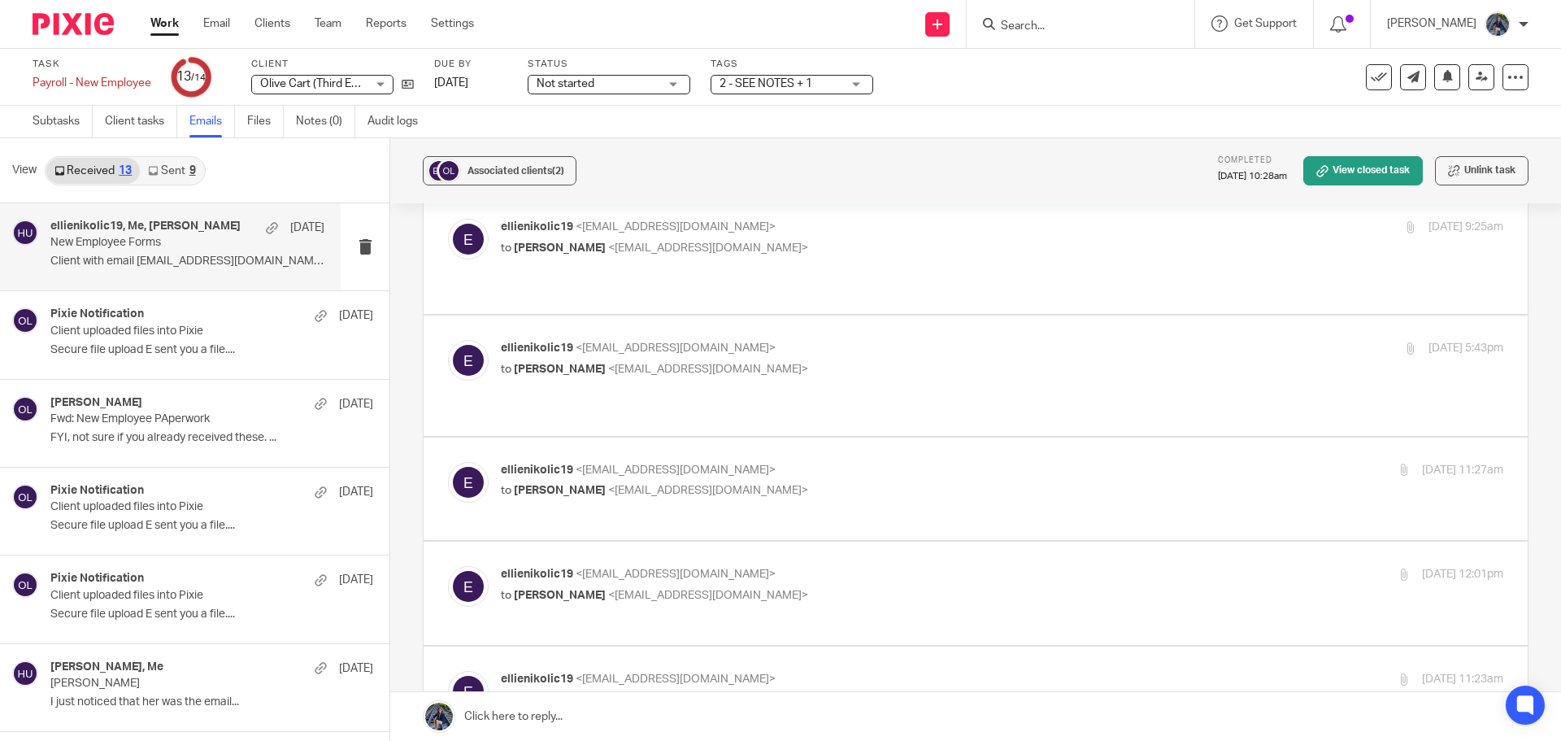
checkbox input "true"
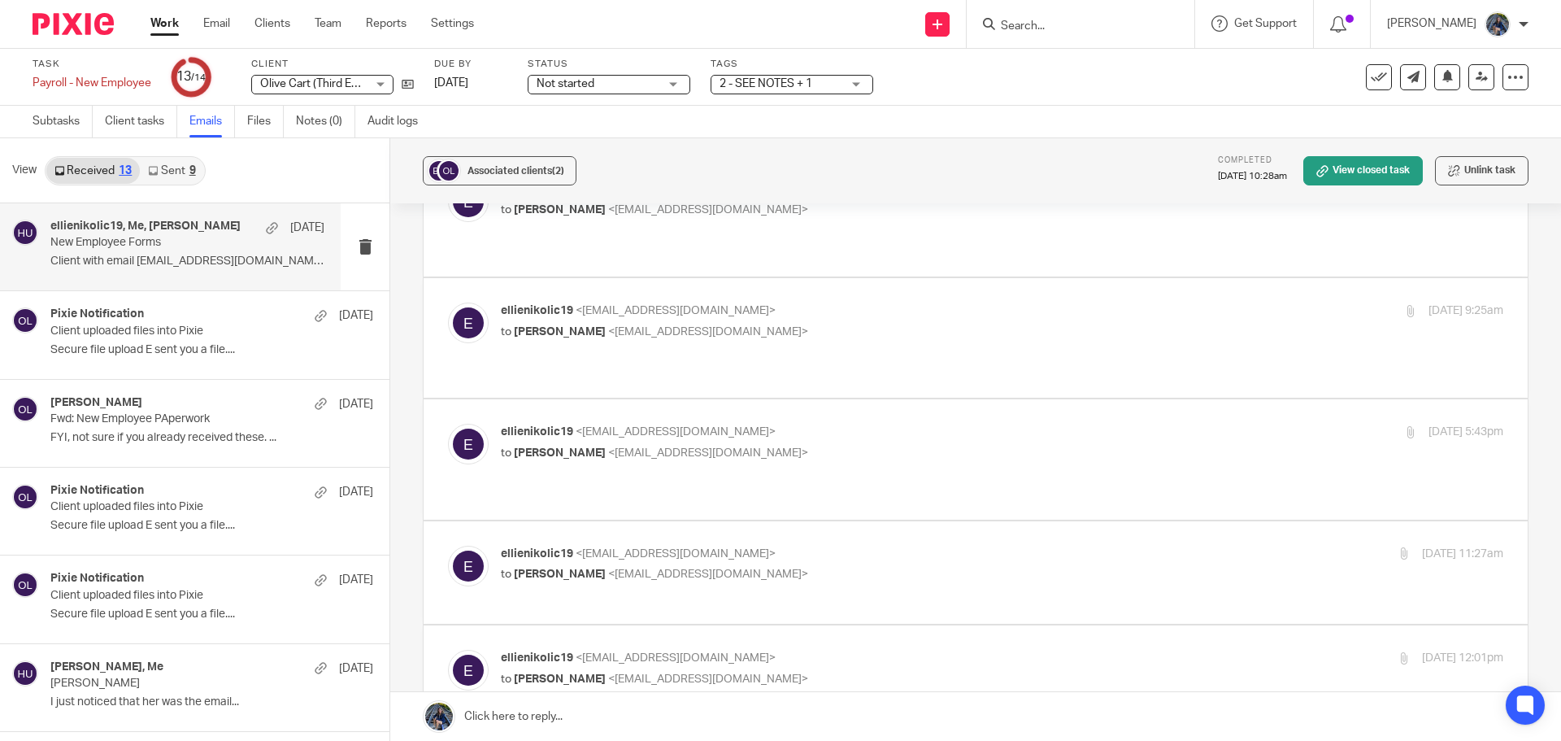
scroll to position [3822, 0]
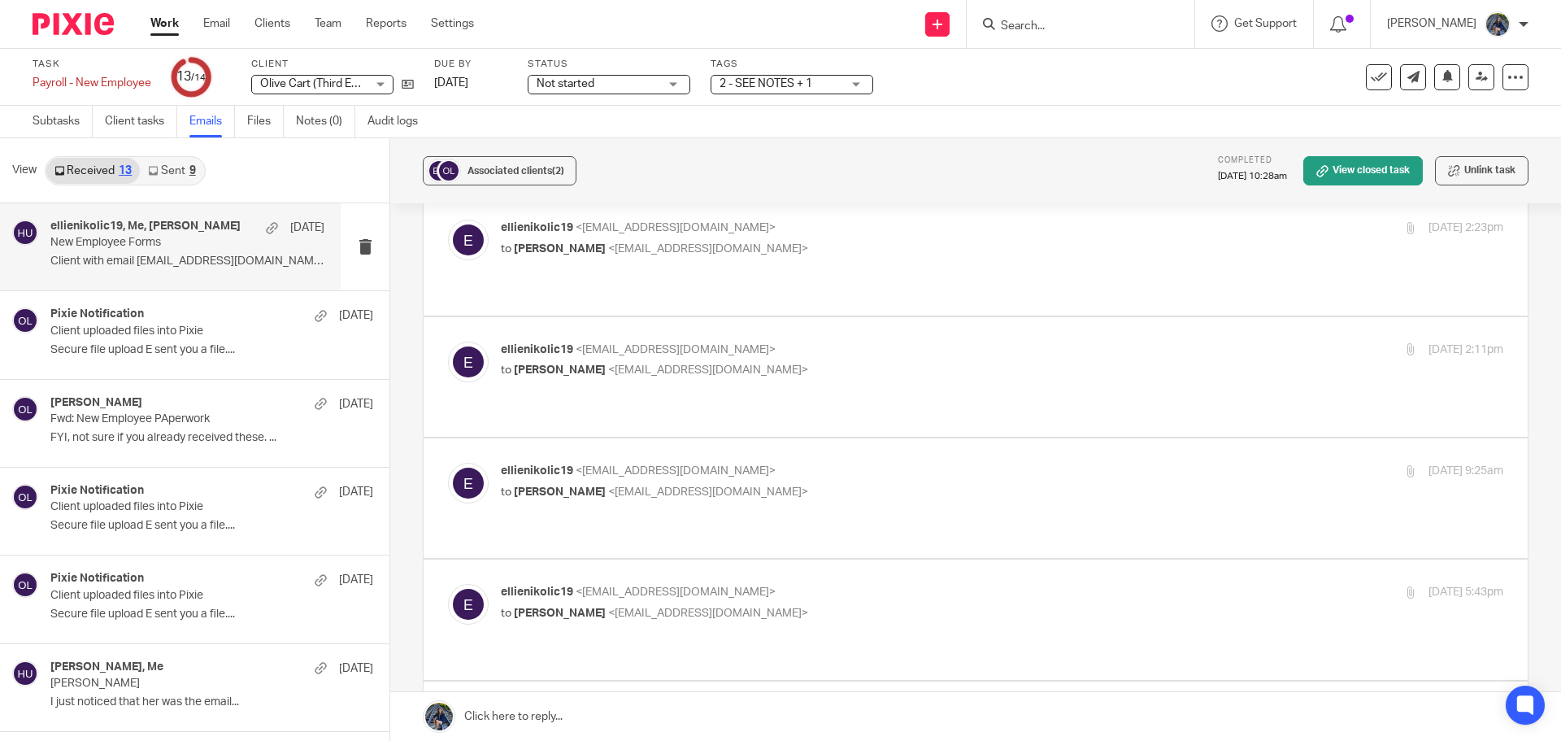
checkbox input "true"
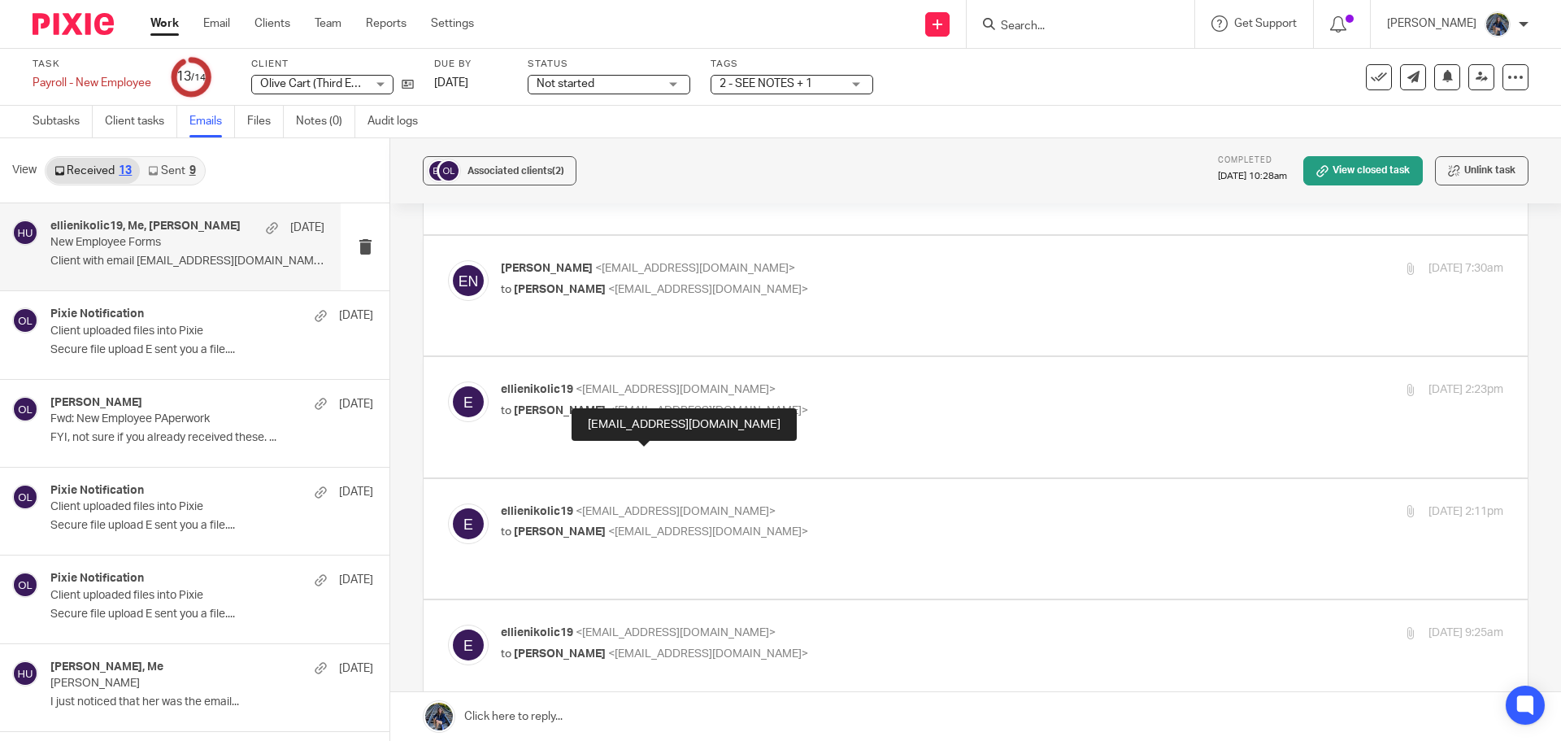
scroll to position [3660, 0]
checkbox input "true"
